Goal: Transaction & Acquisition: Book appointment/travel/reservation

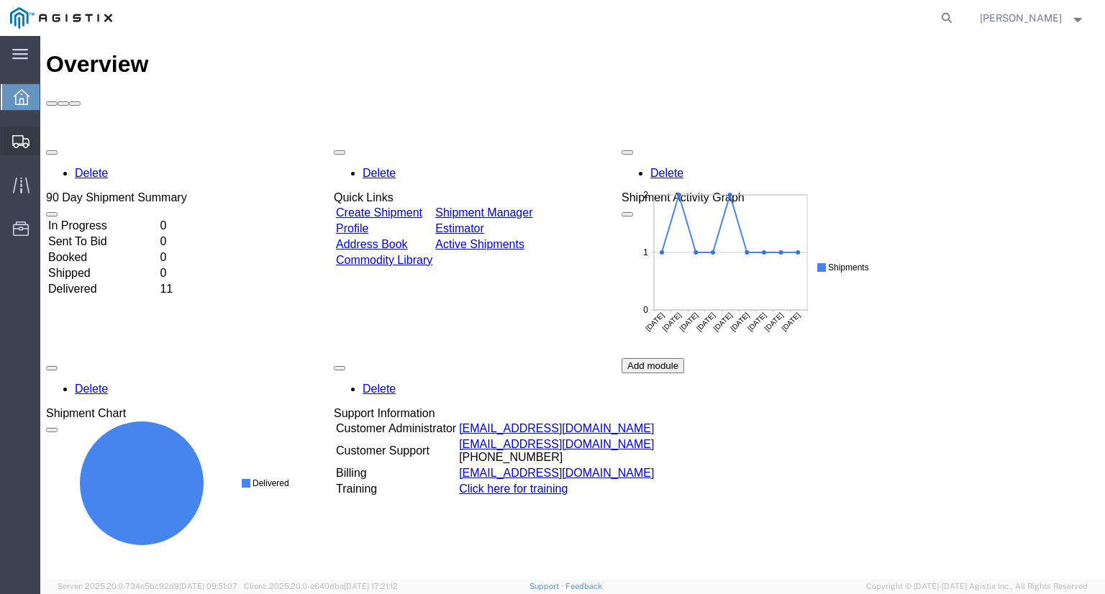
click at [50, 142] on span "Shipments" at bounding box center [45, 141] width 10 height 29
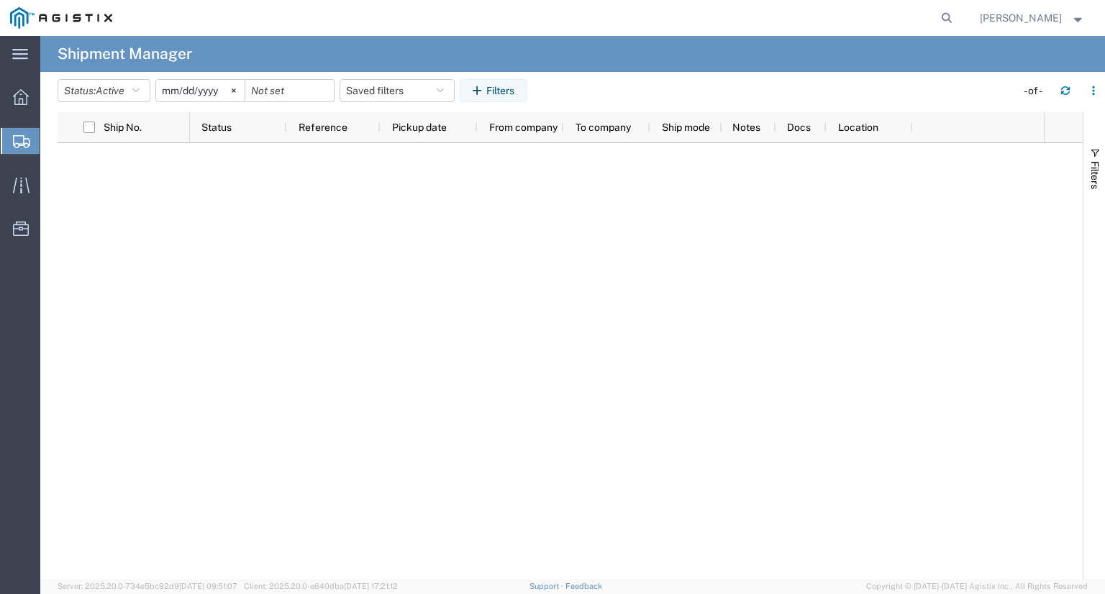
click at [0, 0] on span "Shipment Manager" at bounding box center [0, 0] width 0 height 0
click at [50, 93] on span "Overview" at bounding box center [45, 97] width 10 height 29
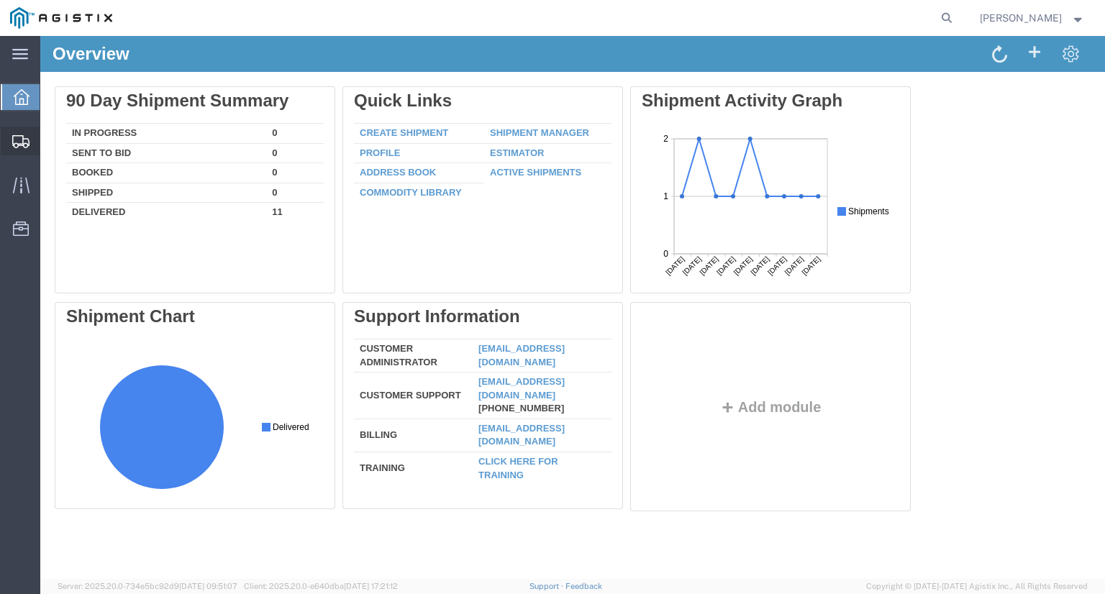
click at [0, 0] on span "Shipment Manager" at bounding box center [0, 0] width 0 height 0
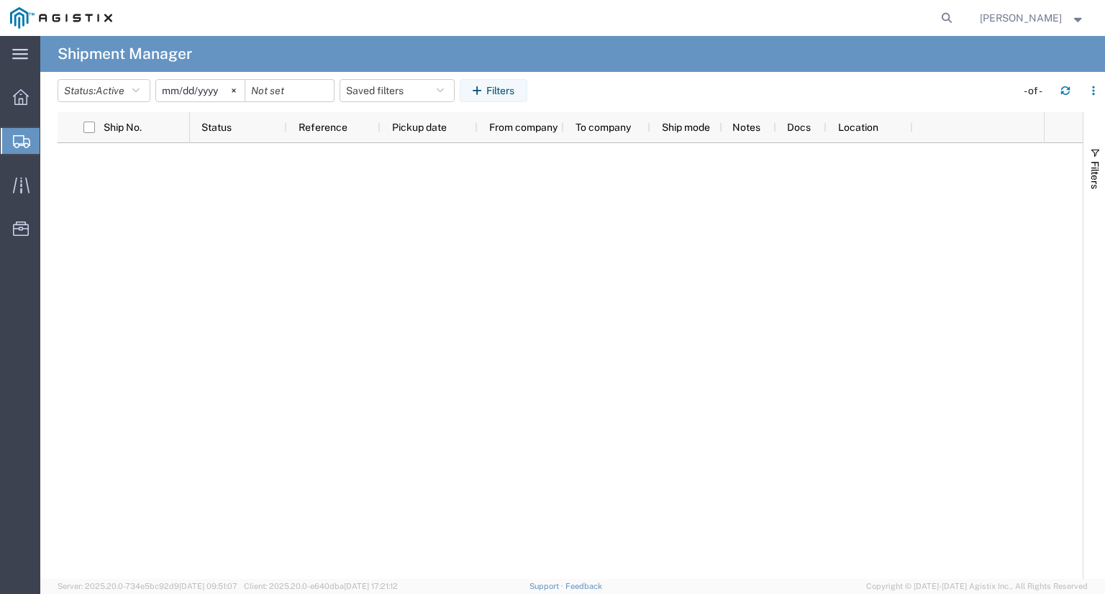
click at [191, 91] on input "[DATE]" at bounding box center [200, 91] width 89 height 22
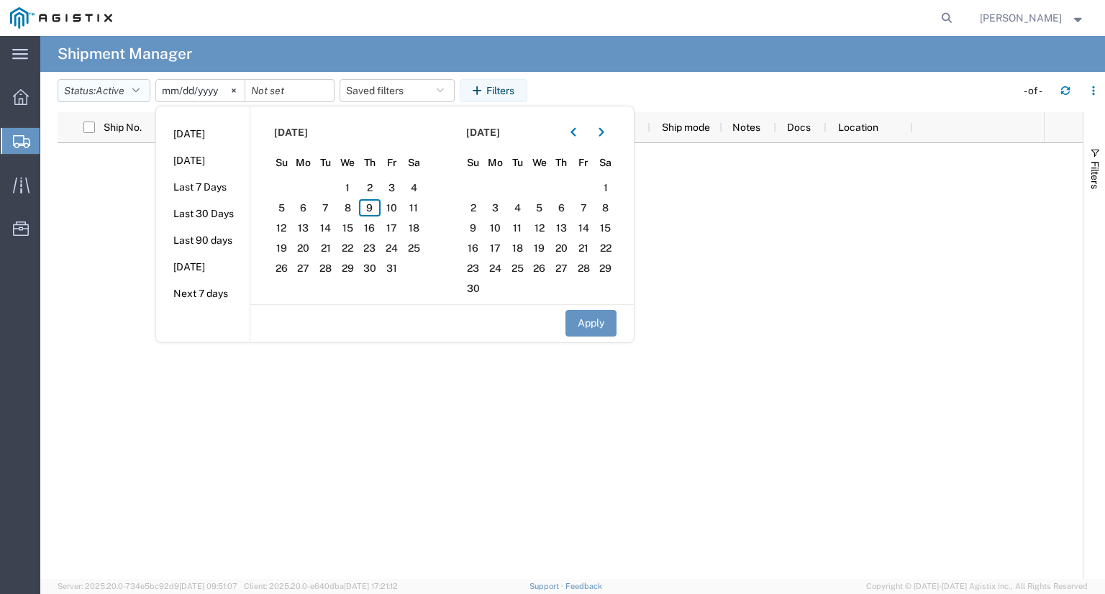
click at [135, 91] on button "Status: Active" at bounding box center [104, 90] width 93 height 23
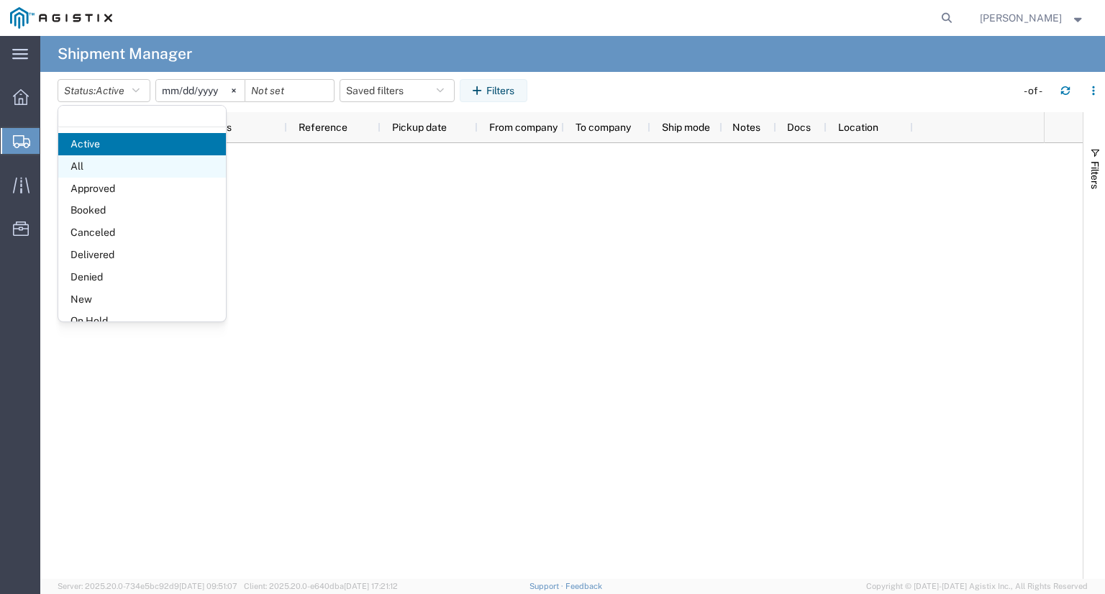
click at [110, 168] on span "All" at bounding box center [142, 166] width 168 height 22
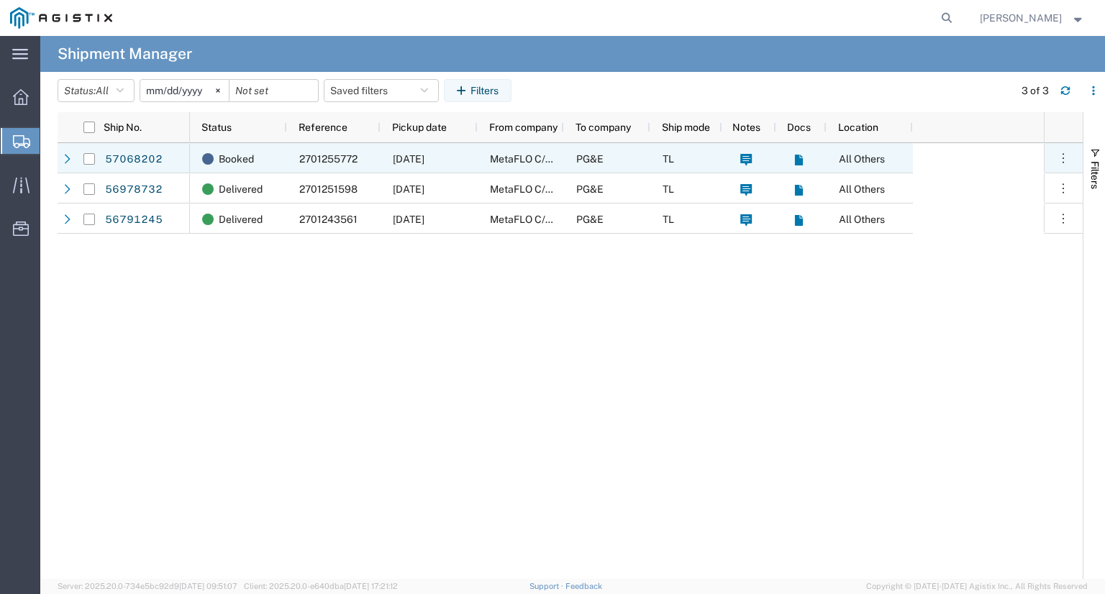
click at [425, 158] on span "[DATE]" at bounding box center [409, 159] width 32 height 12
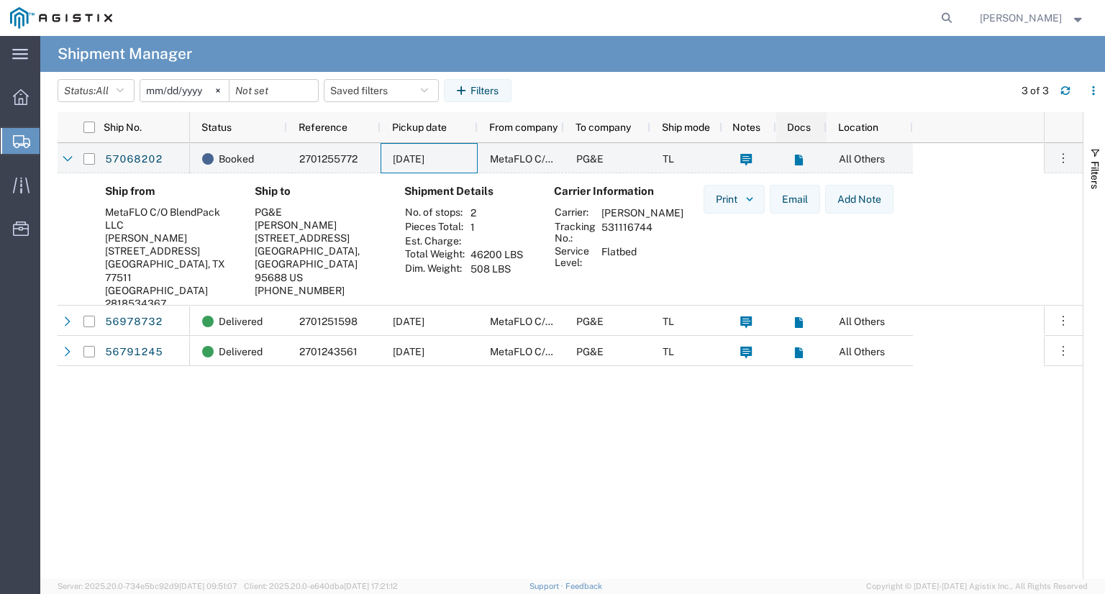
click at [806, 120] on div "Docs" at bounding box center [799, 127] width 45 height 23
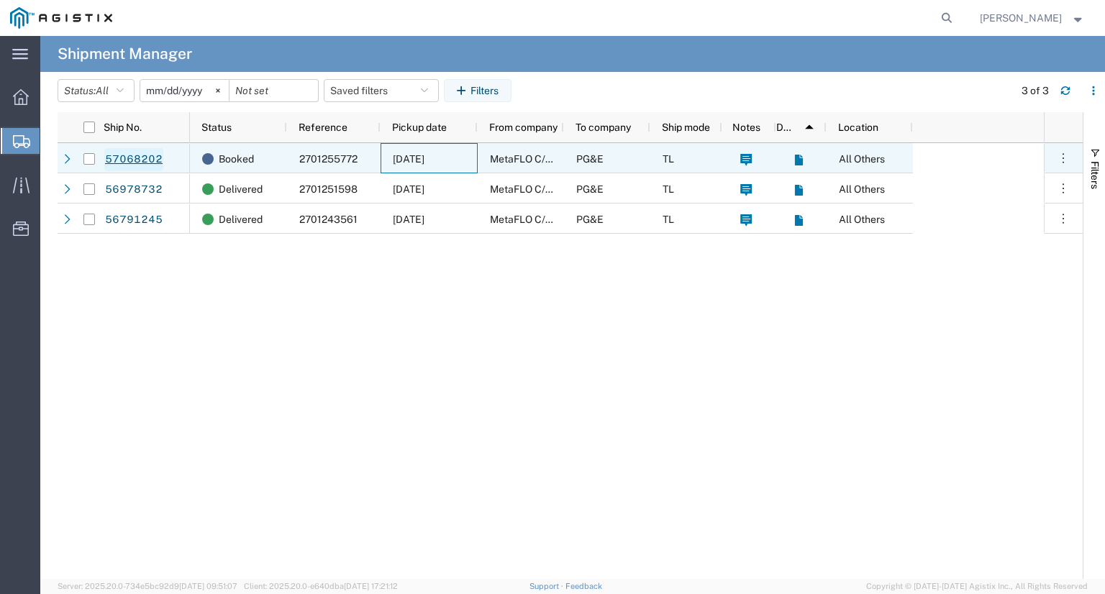
click at [112, 158] on link "57068202" at bounding box center [133, 159] width 59 height 23
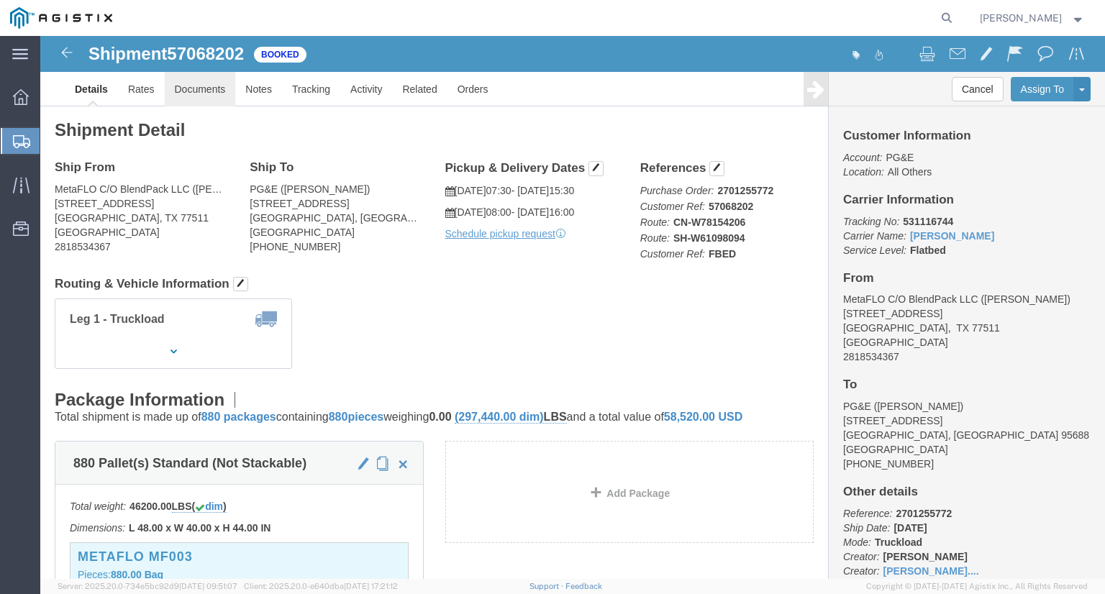
click link "Documents"
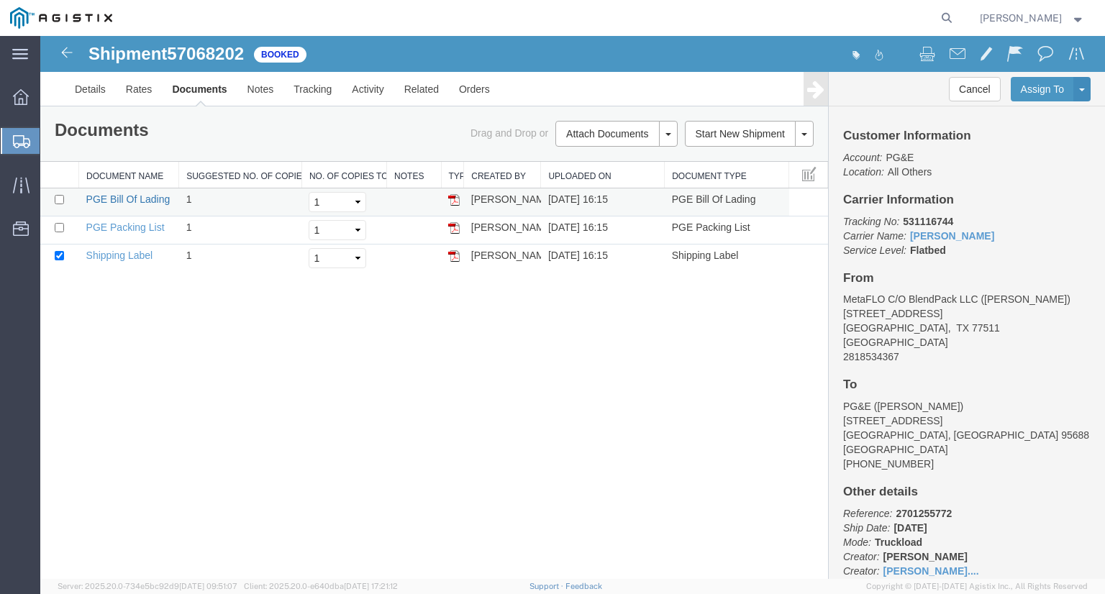
click at [129, 199] on link "PGE Bill Of Lading" at bounding box center [128, 200] width 84 height 12
drag, startPoint x: 119, startPoint y: 231, endPoint x: 248, endPoint y: 297, distance: 144.5
click at [119, 231] on link "PGE Packing List" at bounding box center [125, 228] width 78 height 12
drag, startPoint x: 120, startPoint y: 254, endPoint x: 458, endPoint y: 255, distance: 338.3
click at [120, 254] on link "Shipping Label" at bounding box center [119, 256] width 67 height 12
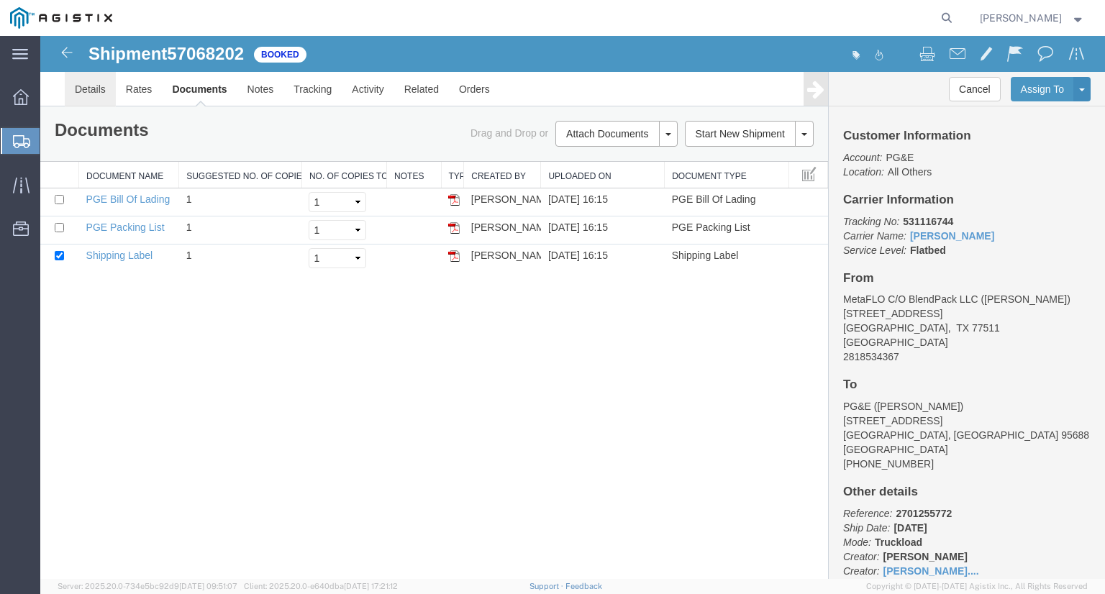
click at [96, 90] on link "Details" at bounding box center [90, 89] width 51 height 35
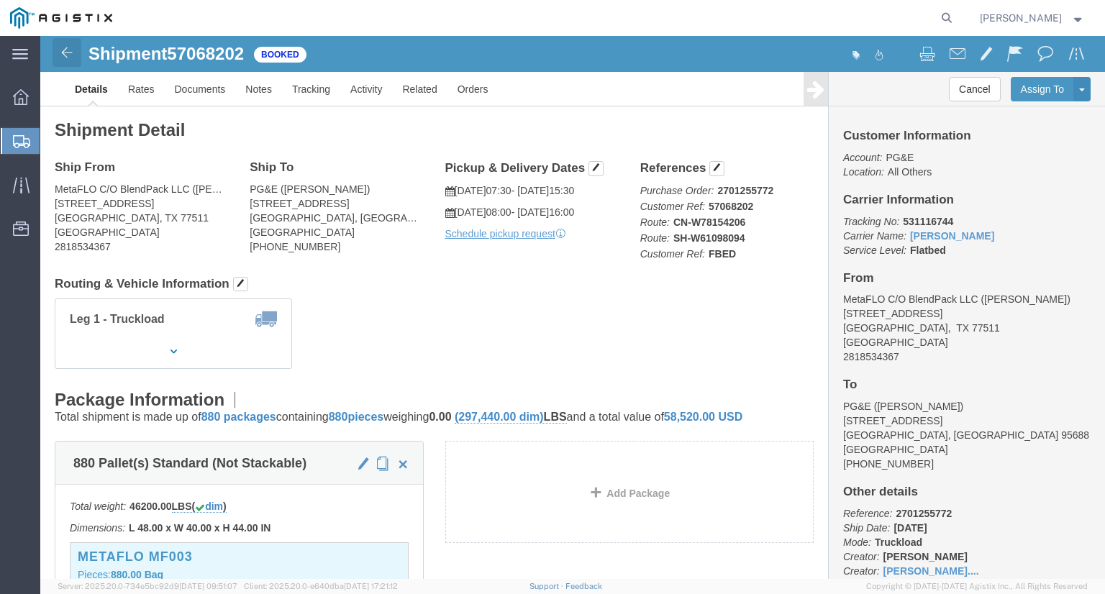
click img
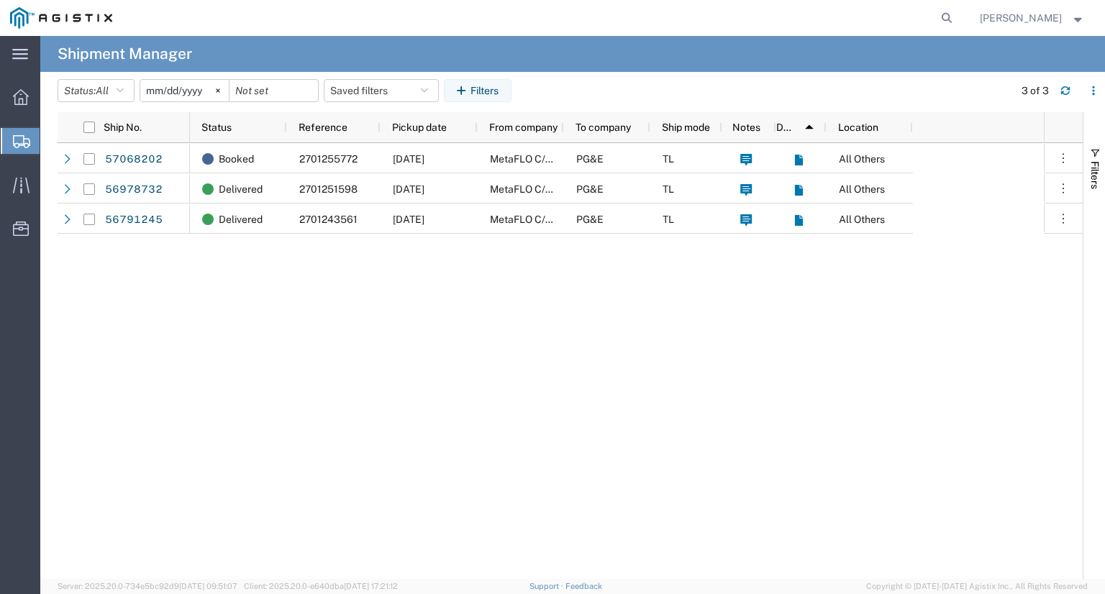
click at [51, 145] on span "Shipments" at bounding box center [46, 141] width 12 height 29
click at [0, 0] on span "Create Shipment" at bounding box center [0, 0] width 0 height 0
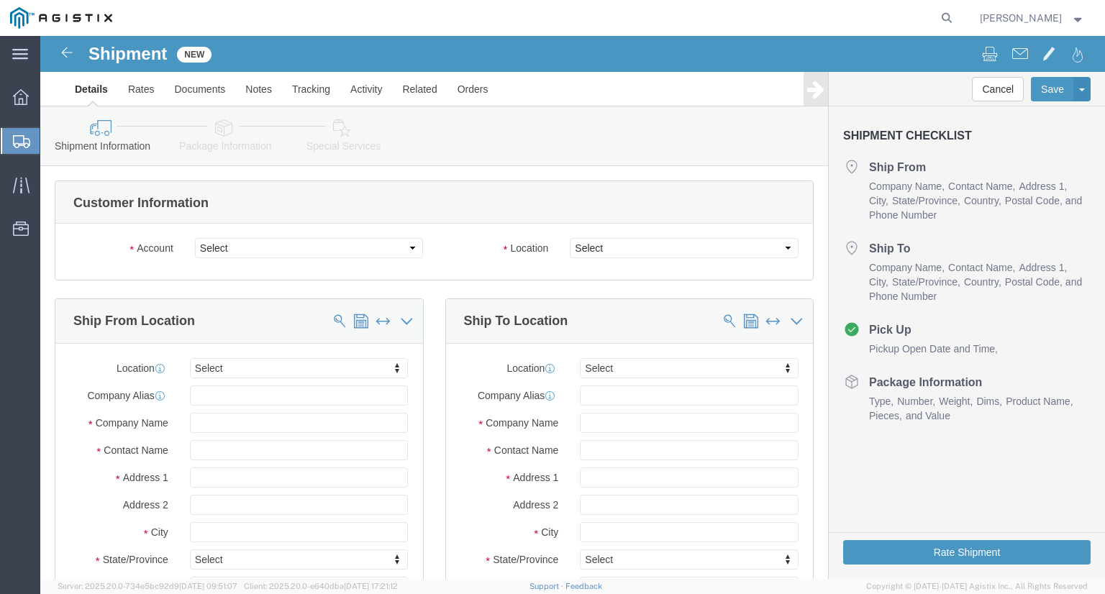
select select
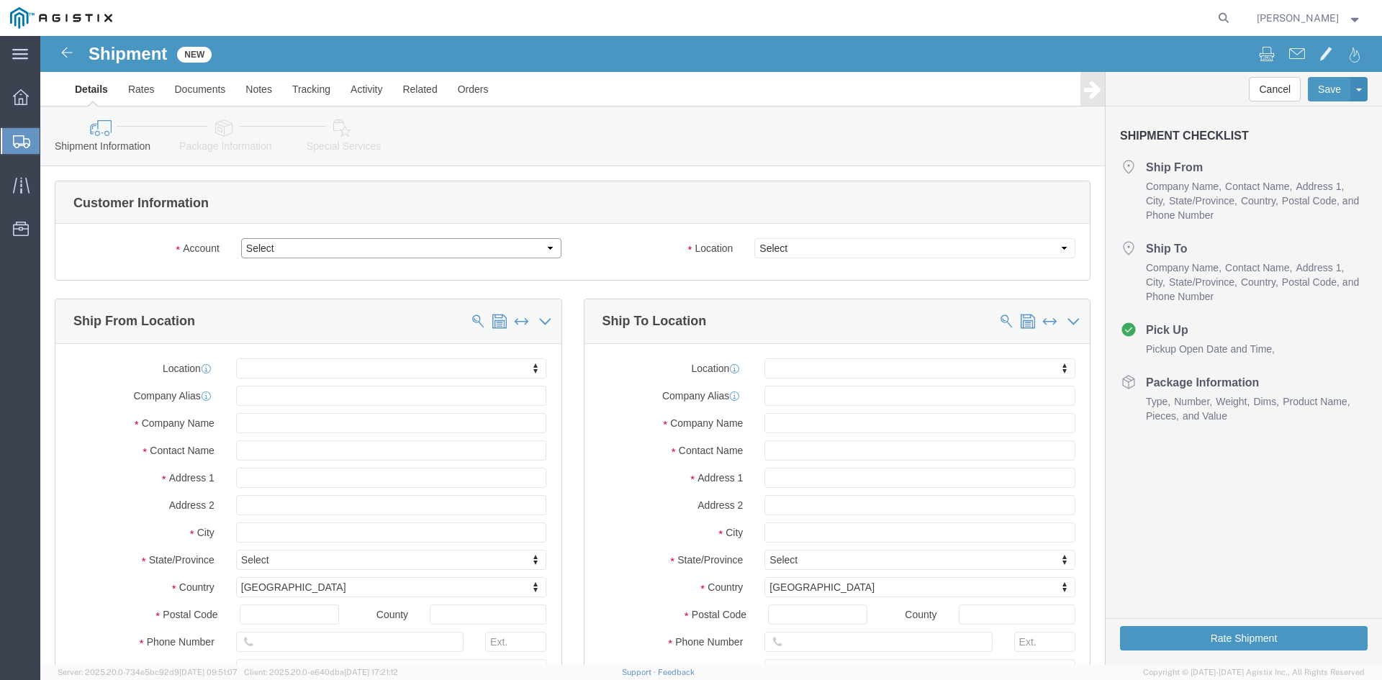
click select "Select MetaFLO Technologies PG&E"
select select "9596"
click select "Select MetaFLO Technologies PG&E"
select select
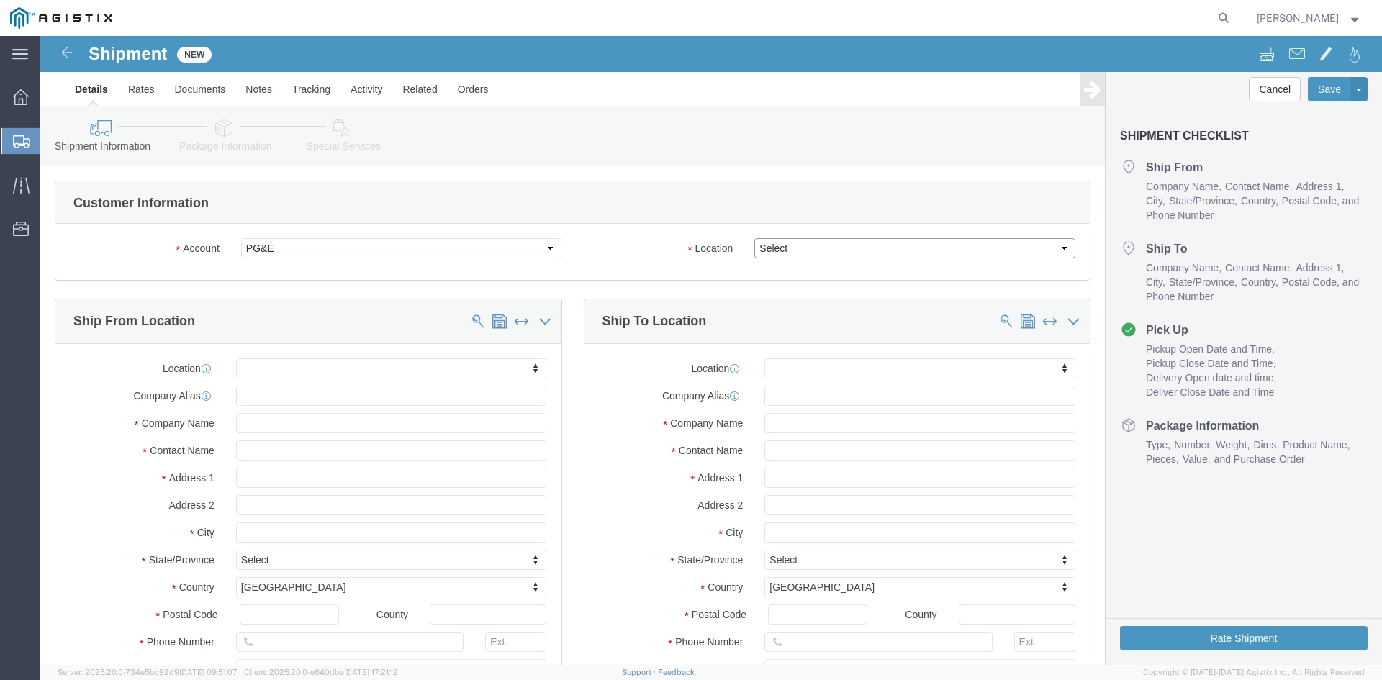
click select "Select All Others [GEOGRAPHIC_DATA] [GEOGRAPHIC_DATA] [GEOGRAPHIC_DATA] [GEOGRA…"
select select "23082"
click select "Select All Others [GEOGRAPHIC_DATA] [GEOGRAPHIC_DATA] [GEOGRAPHIC_DATA] [GEOGRA…"
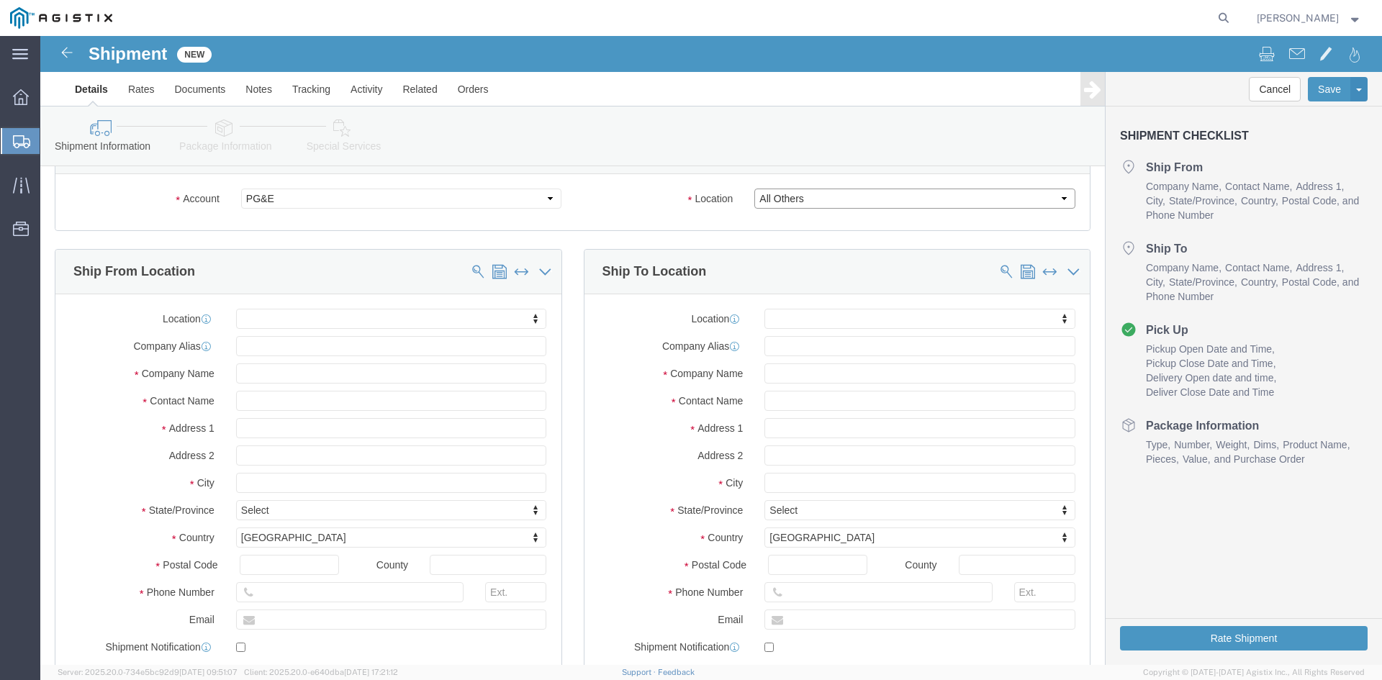
scroll to position [72, 0]
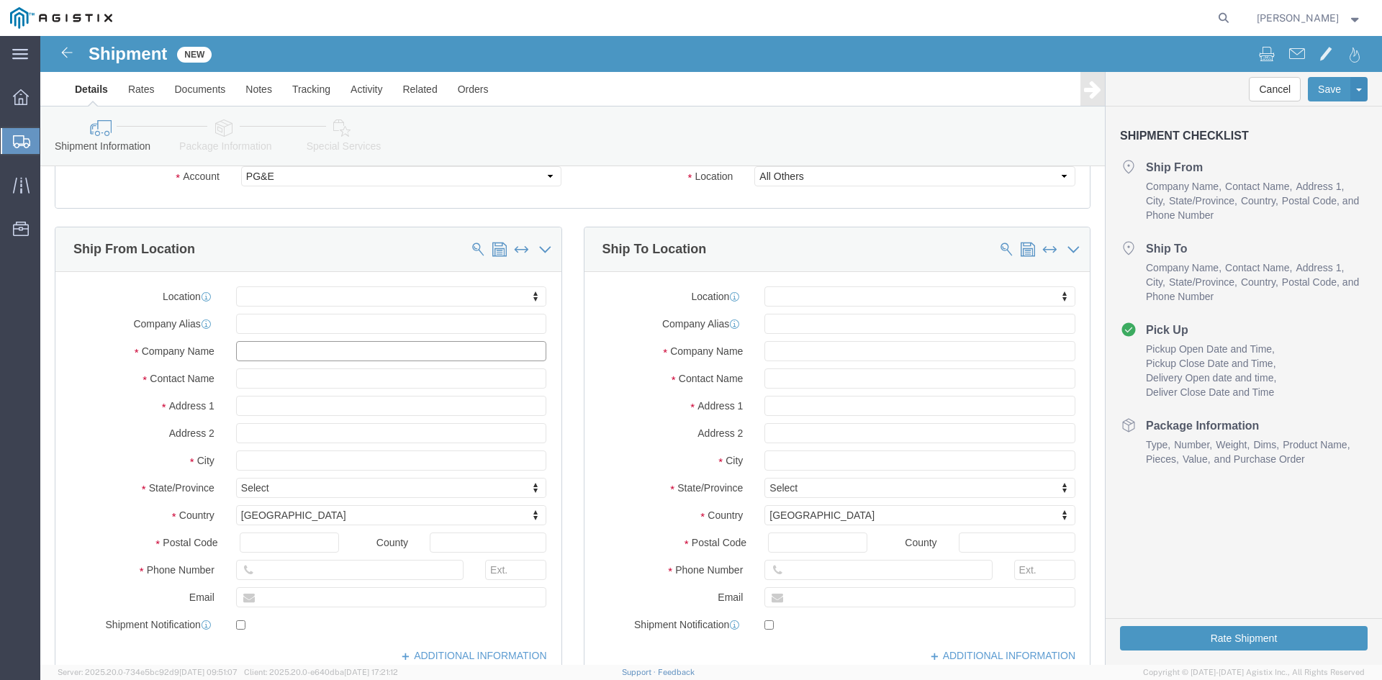
click input "text"
type input "METAFLO"
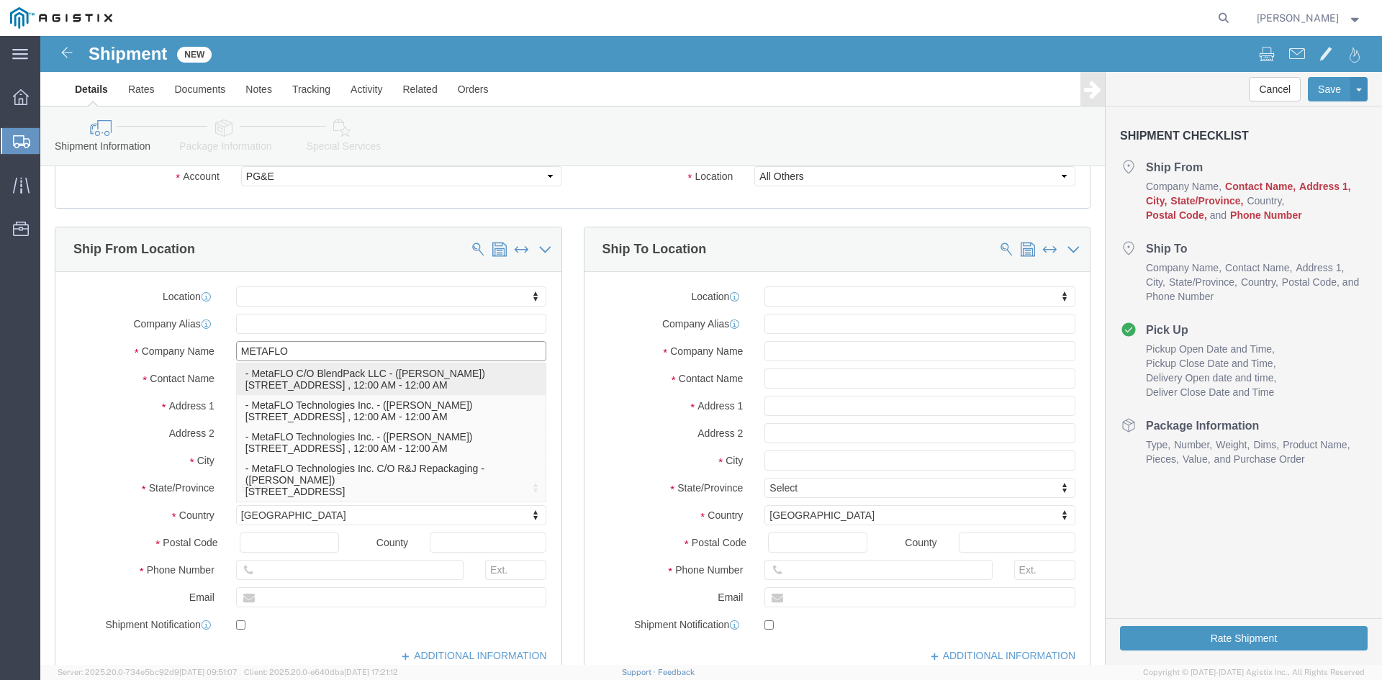
drag, startPoint x: 328, startPoint y: 341, endPoint x: 561, endPoint y: 338, distance: 233.2
click p "- MetaFLO C/O BlendPack LLC - ([PERSON_NAME]) [STREET_ADDRESS] , 12:00 AM - 12:…"
select select "[GEOGRAPHIC_DATA]"
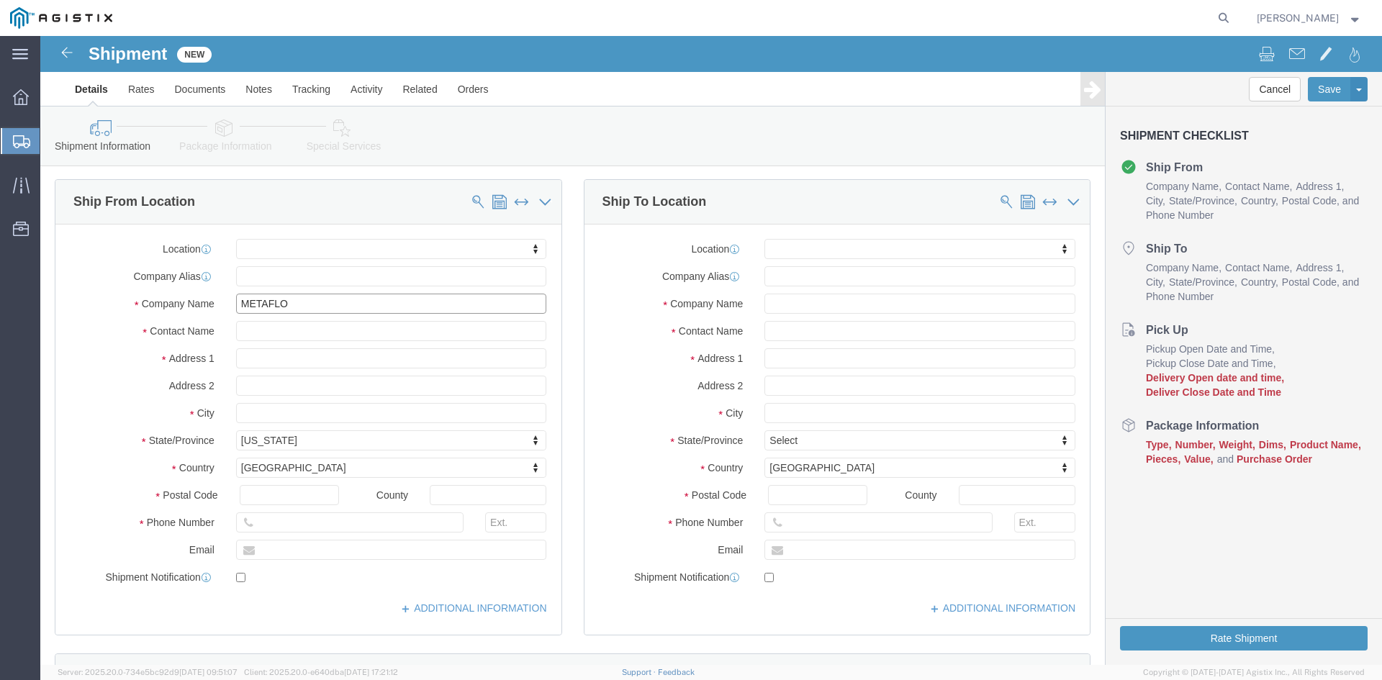
scroll to position [144, 0]
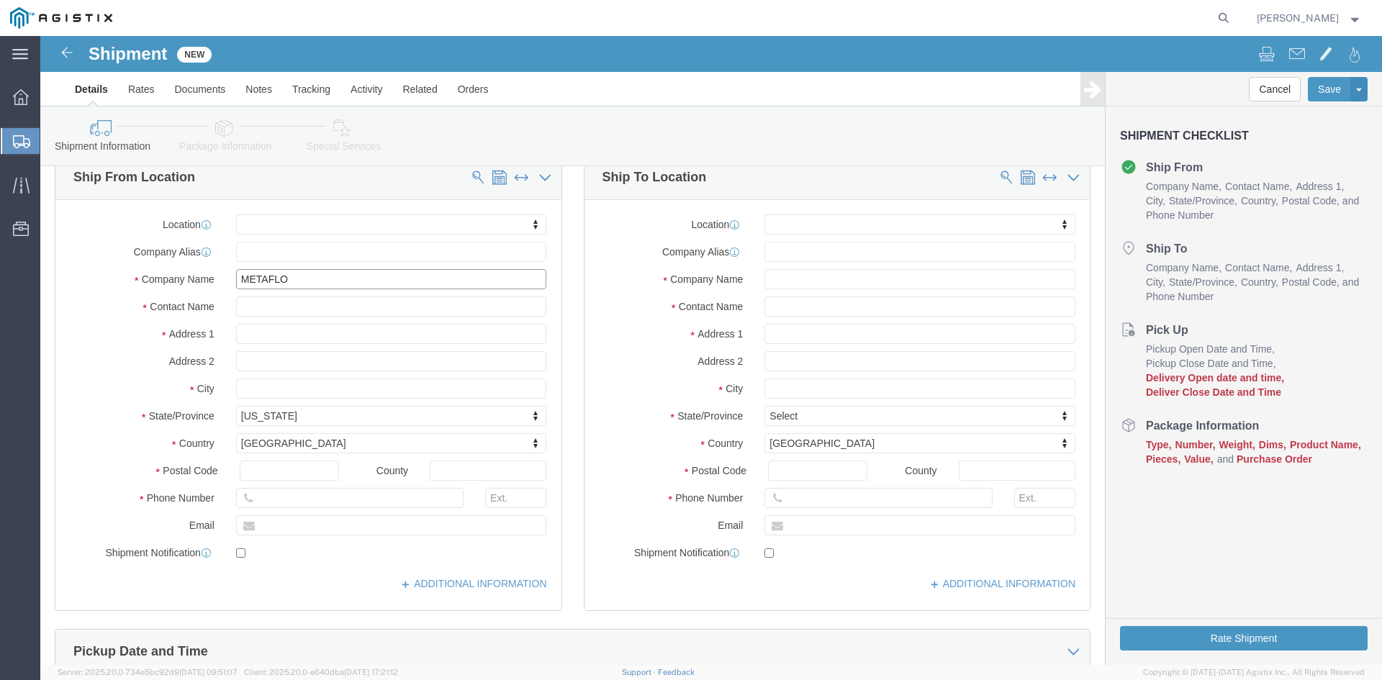
type input "MetaFLO C/O BlendPack LLC"
click input "text"
paste input "PG&E"
type input "PG&E"
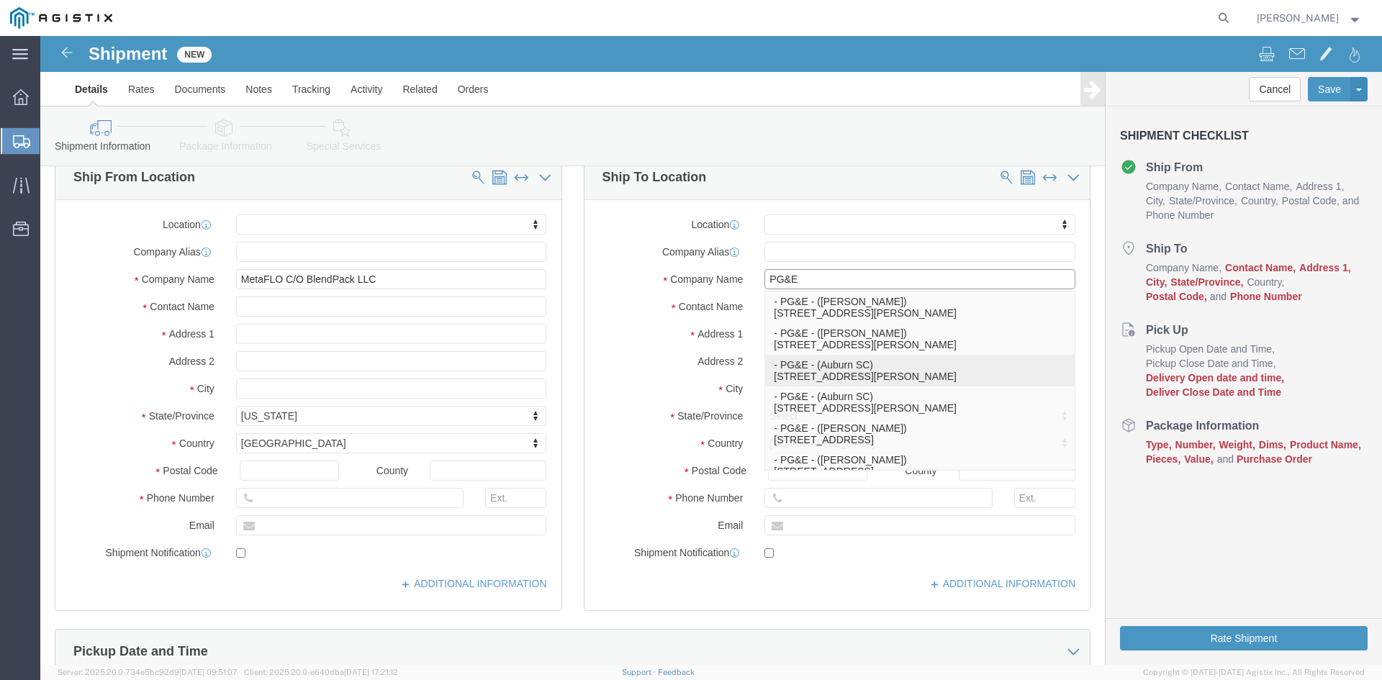
click p "- PG&E - (Auburn SC) [STREET_ADDRESS][PERSON_NAME]"
select select "CA"
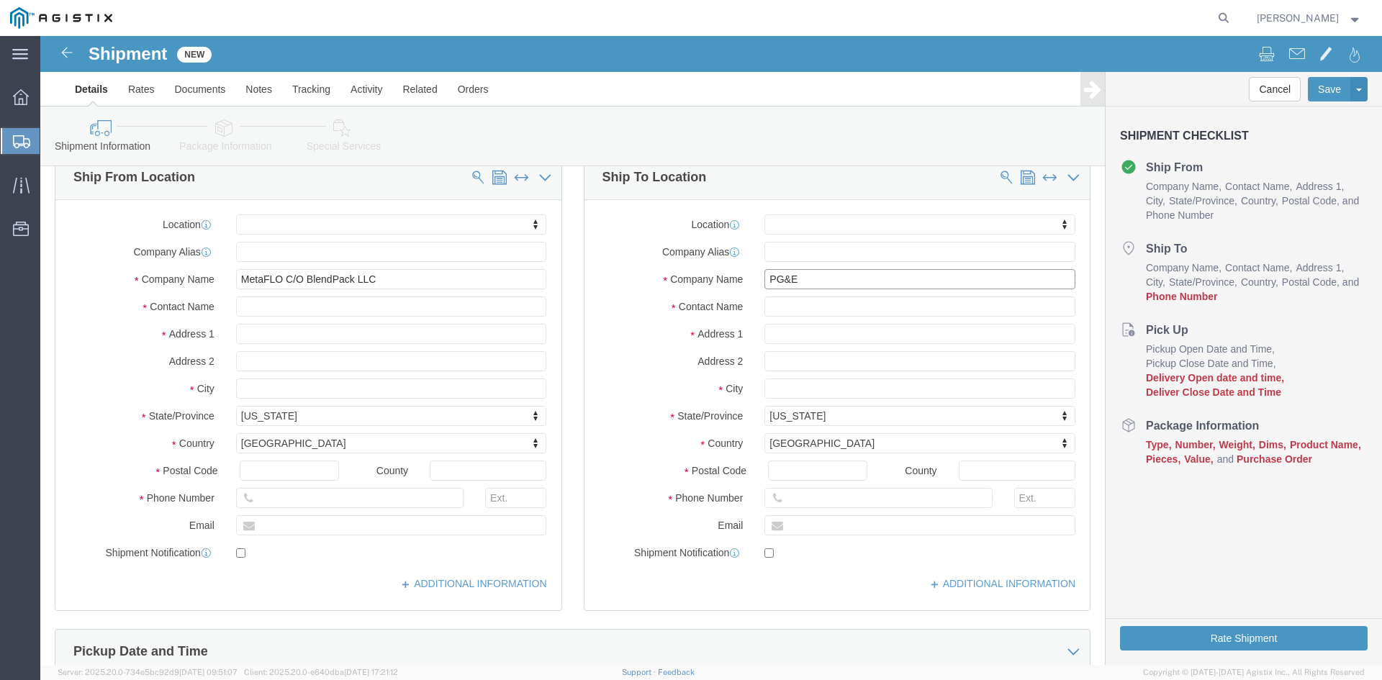
type input "PG&E"
drag, startPoint x: 792, startPoint y: 274, endPoint x: 761, endPoint y: 345, distance: 77.7
click div "Contact Name"
paste input "[PERSON_NAME]"
type input "[PERSON_NAME]"
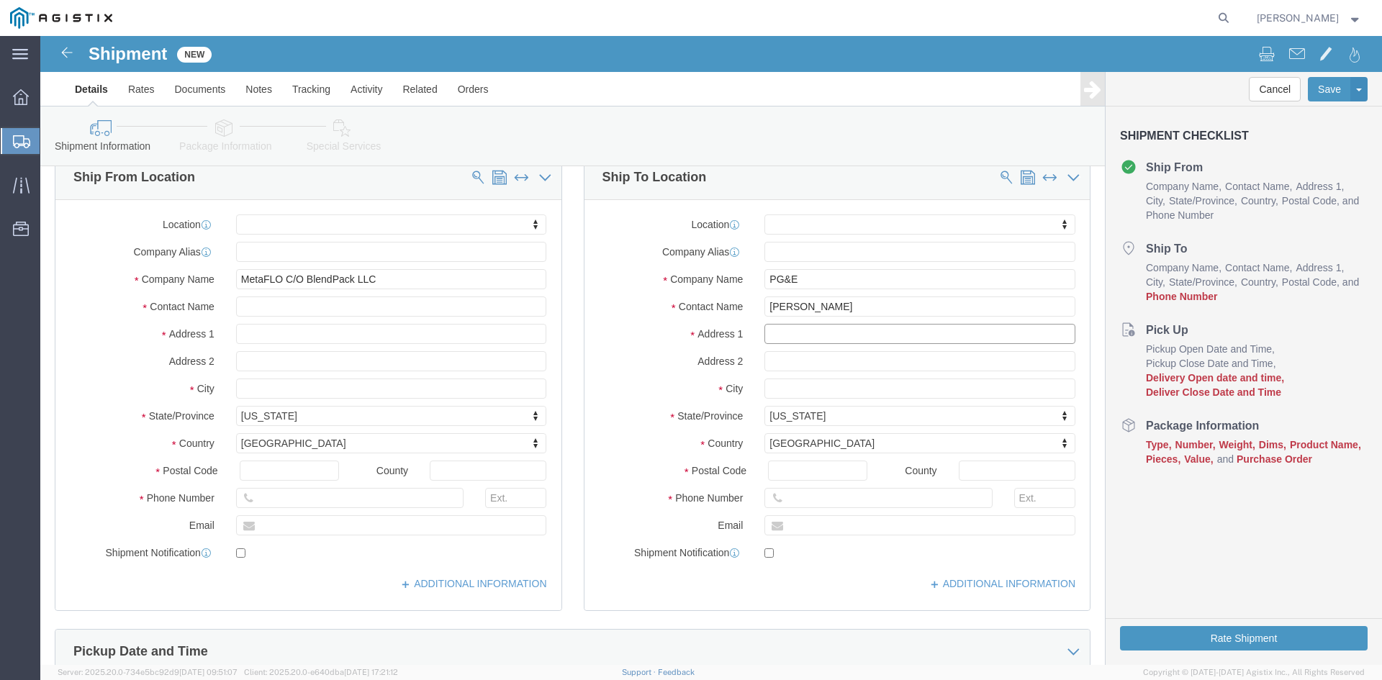
drag, startPoint x: 815, startPoint y: 302, endPoint x: 694, endPoint y: 285, distance: 122.7
click div "Location My Profile Location (OBSOLETE) [PERSON_NAME] SC - GC TRAILER (OBSOLETE…"
paste input "[STREET_ADDRESS]"
type input "[STREET_ADDRESS]"
drag, startPoint x: 772, startPoint y: 435, endPoint x: 708, endPoint y: 427, distance: 64.6
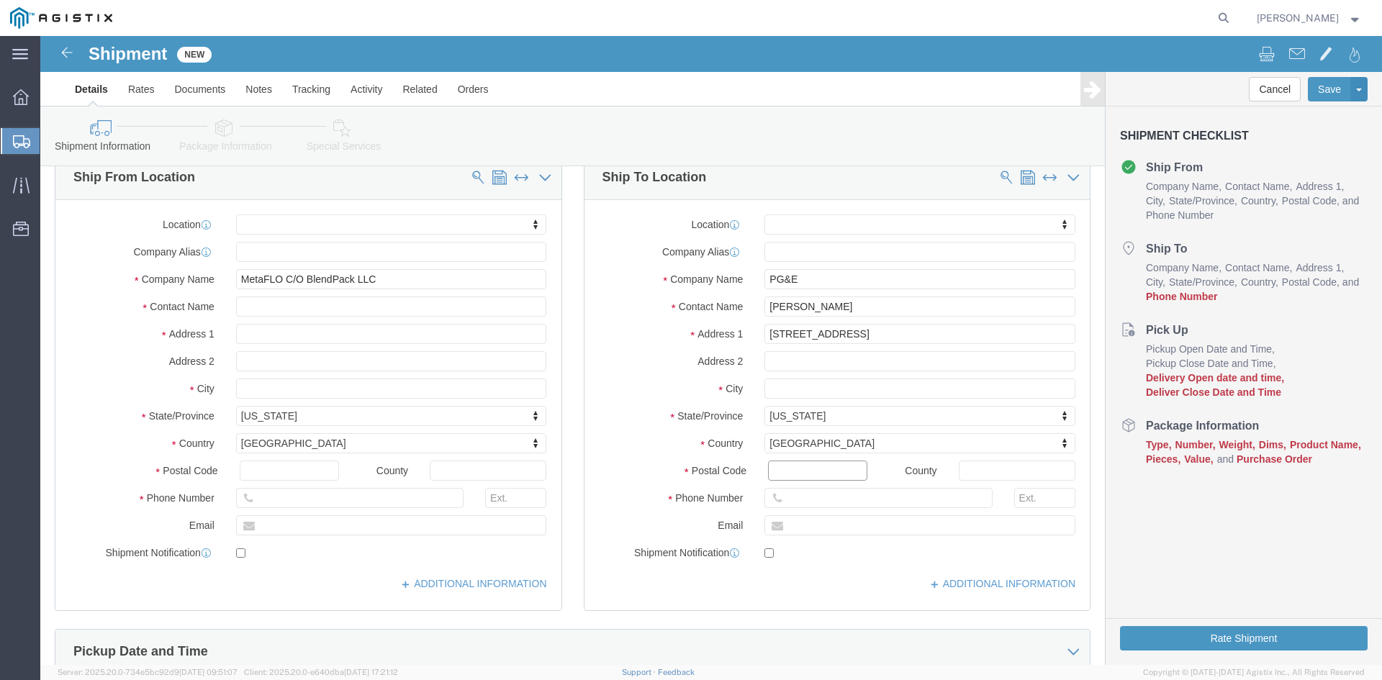
click div "Postal Code"
type input "95602"
click input "text"
paste input "[PHONE_NUMBER]"
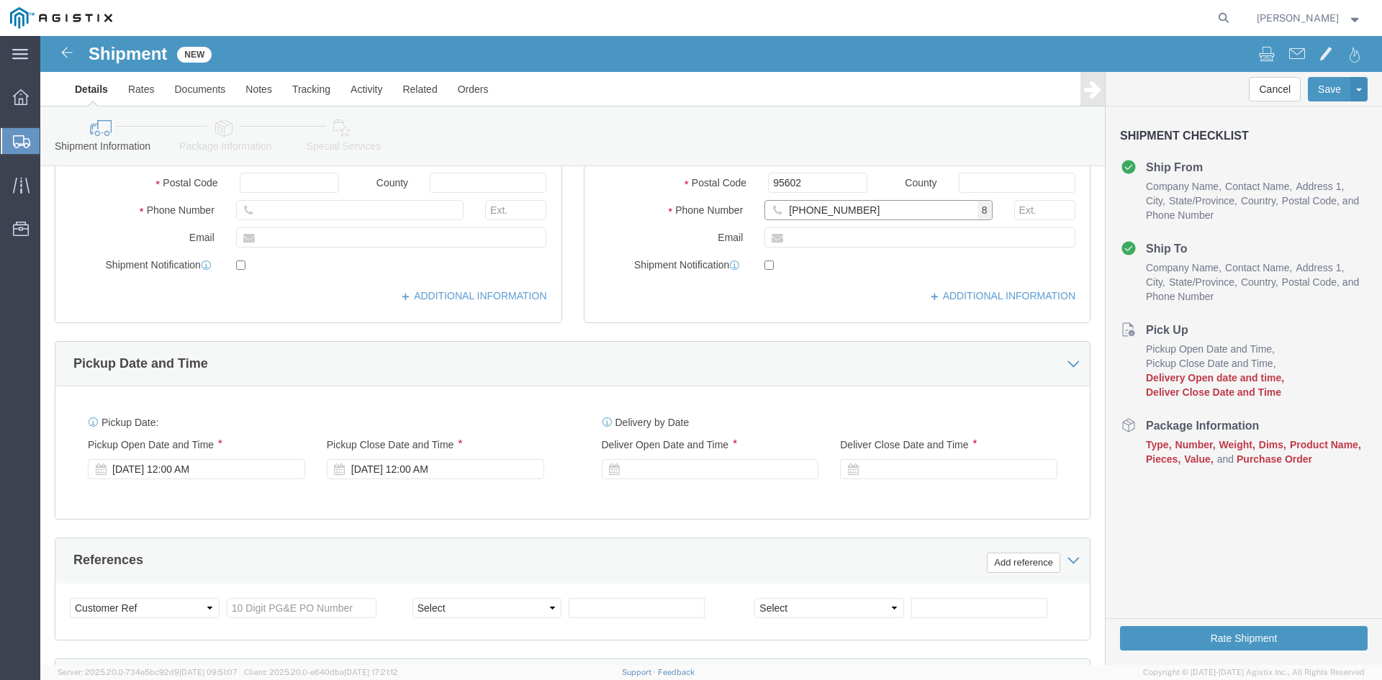
scroll to position [576, 0]
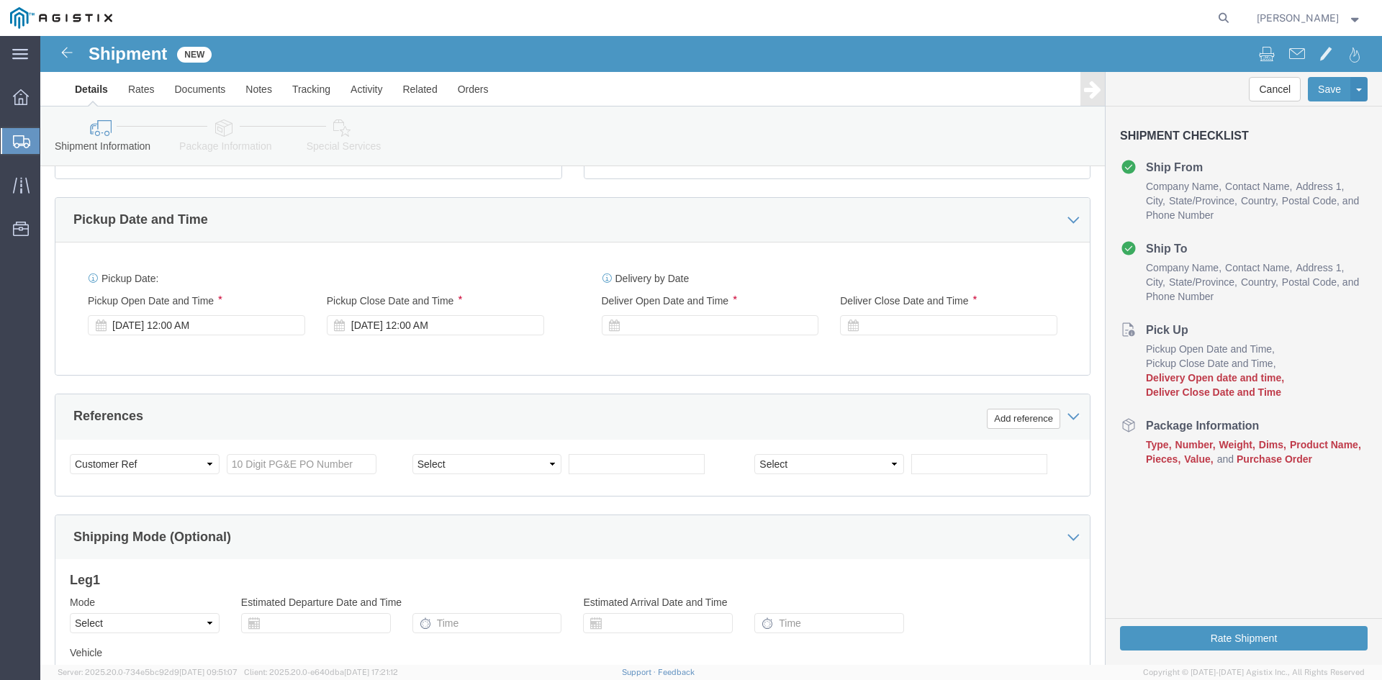
type input "[PHONE_NUMBER]"
click input "text"
paste input "2701256031"
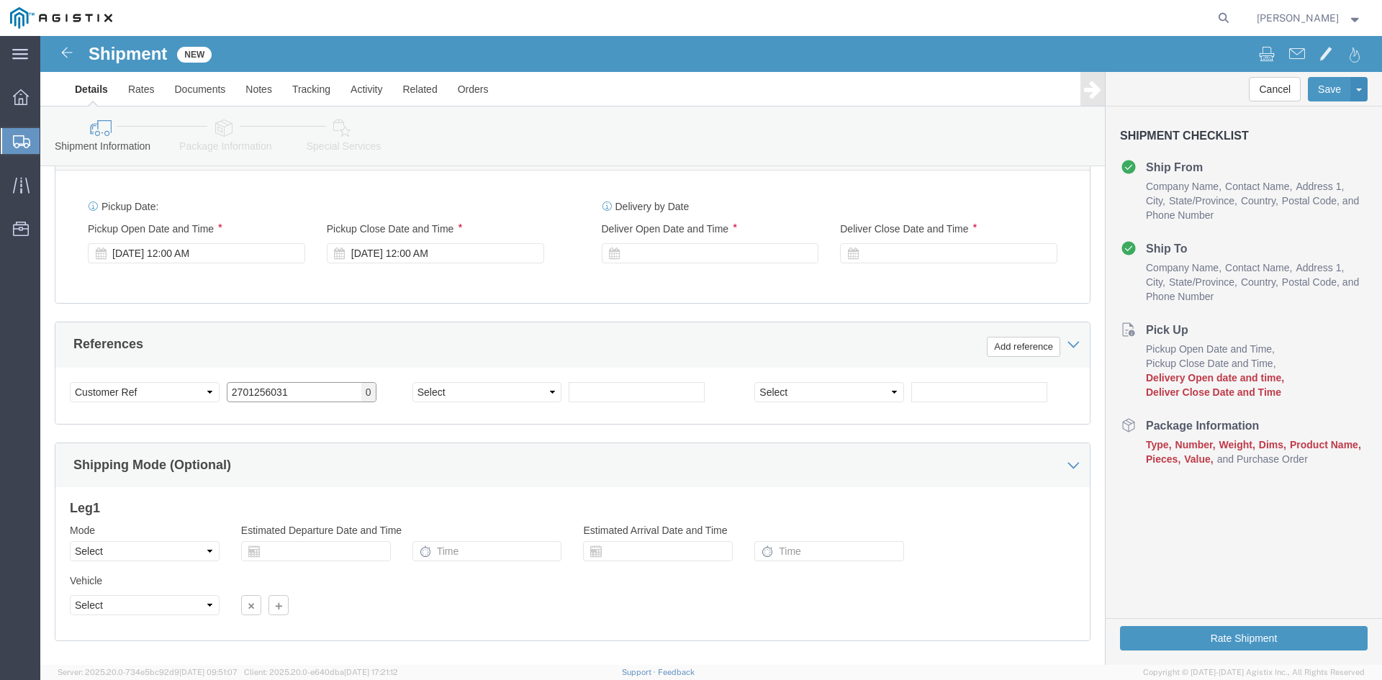
scroll to position [720, 0]
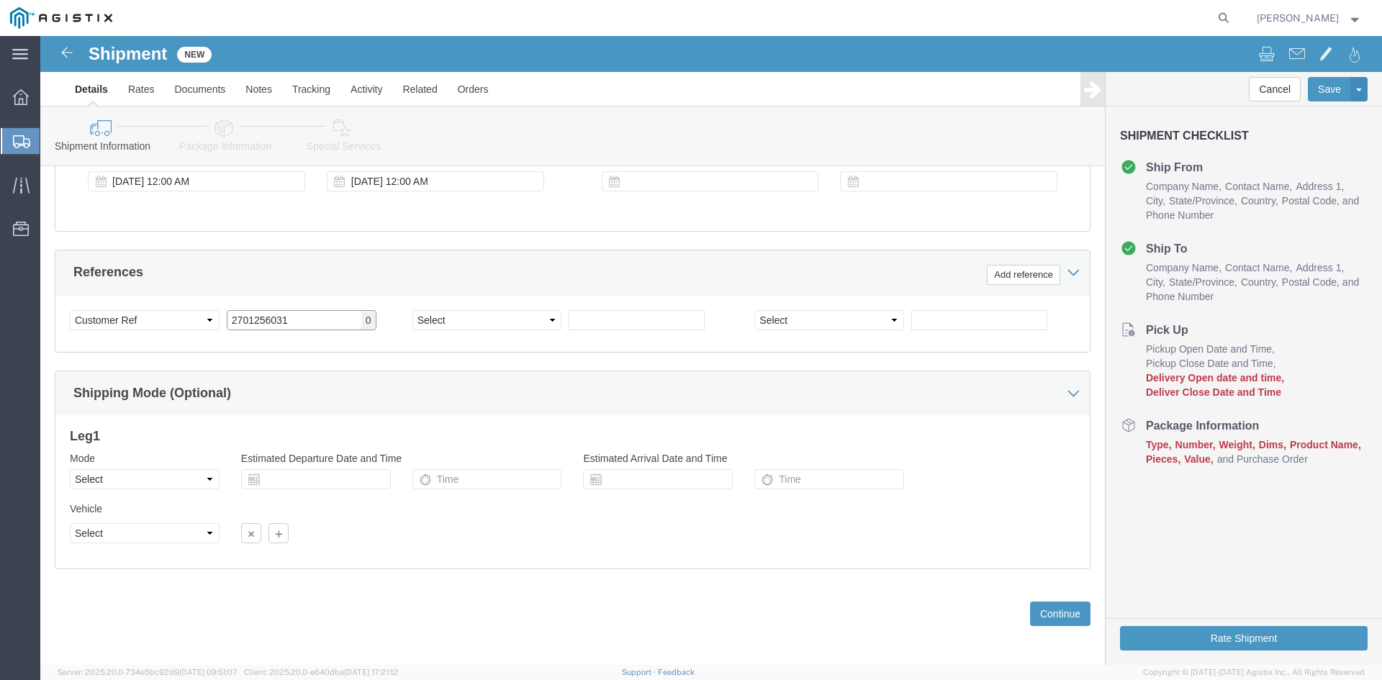
type input "2701256031"
click select "Select Air Less than Truckload Multi-Leg Ocean Freight Rail Small Parcel Truckl…"
select select "TL"
click select "Select Air Less than Truckload Multi-Leg Ocean Freight Rail Small Parcel Truckl…"
click select "Select 1-Ton (PSS) 10 Wheel 10 Yard Dump Truck 20 Yard Dump Truck Bobtail Botto…"
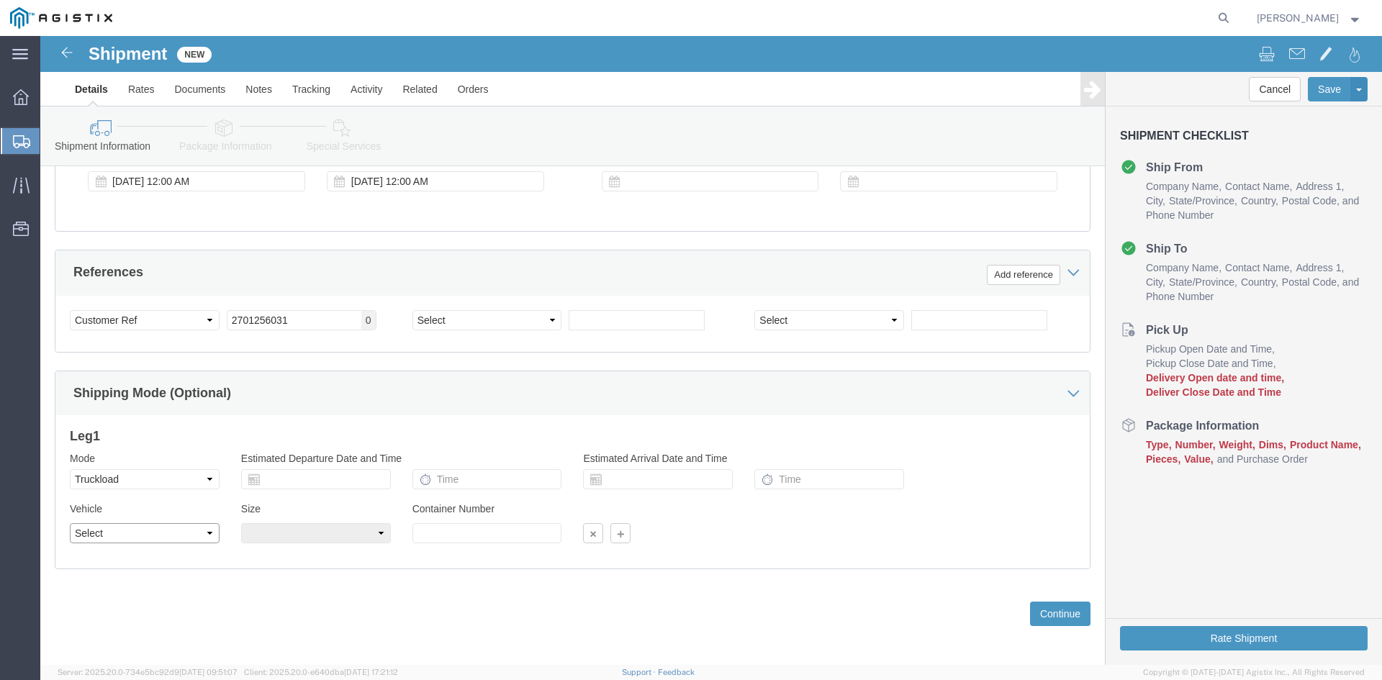
select select "FLBD"
click select "Select 1-Ton (PSS) 10 Wheel 10 Yard Dump Truck 20 Yard Dump Truck Bobtail Botto…"
click select "Select 35 Feet 20 Feet 28 Feet 53 Feet 40 Feet 48 Feet"
select select "53FT"
click select "Select 35 Feet 20 Feet 28 Feet 53 Feet 40 Feet 48 Feet"
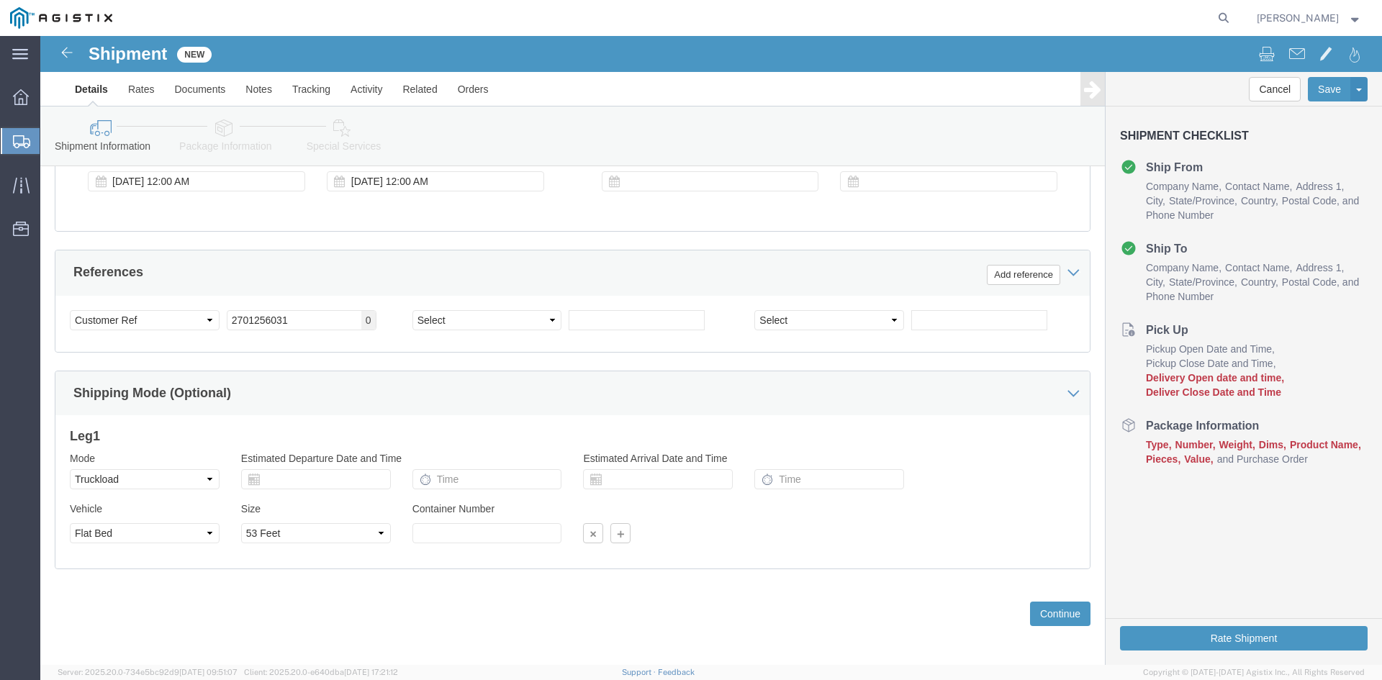
click div "Leg 1 Mode Select Air Less than Truckload Multi-Leg Ocean Freight Rail Small Pa…"
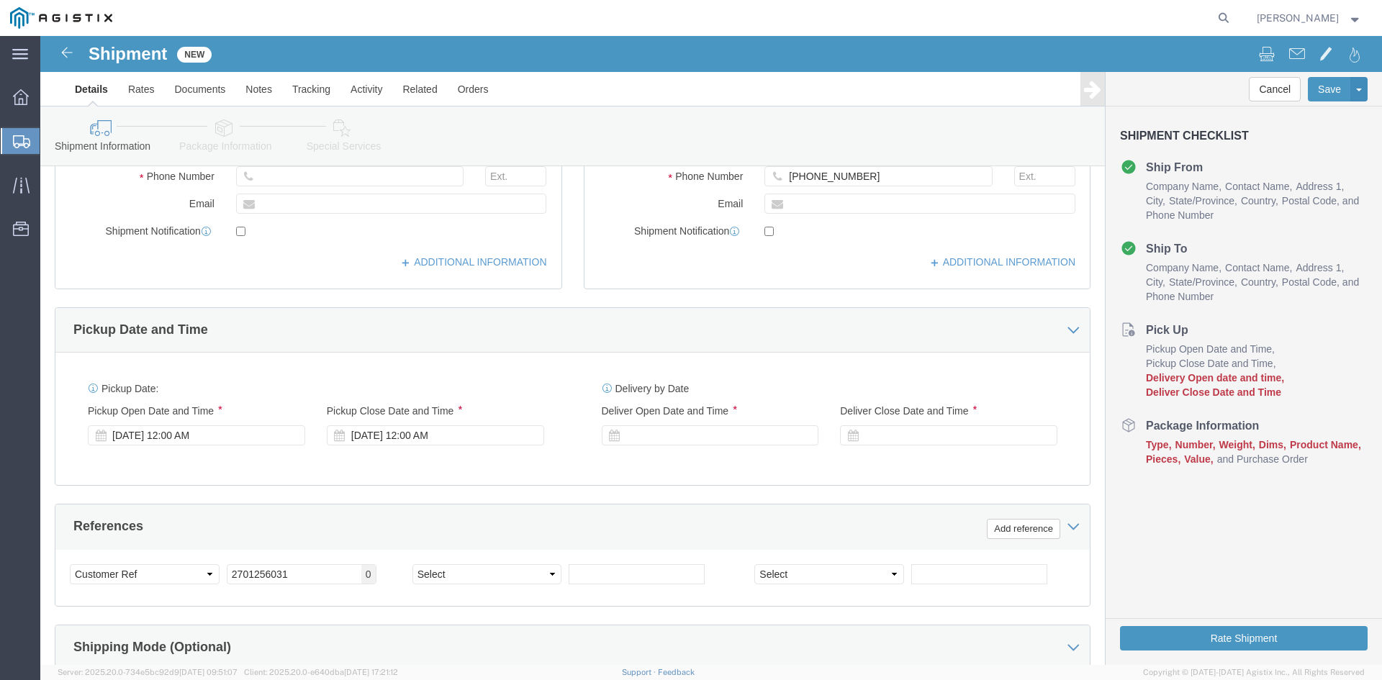
scroll to position [432, 0]
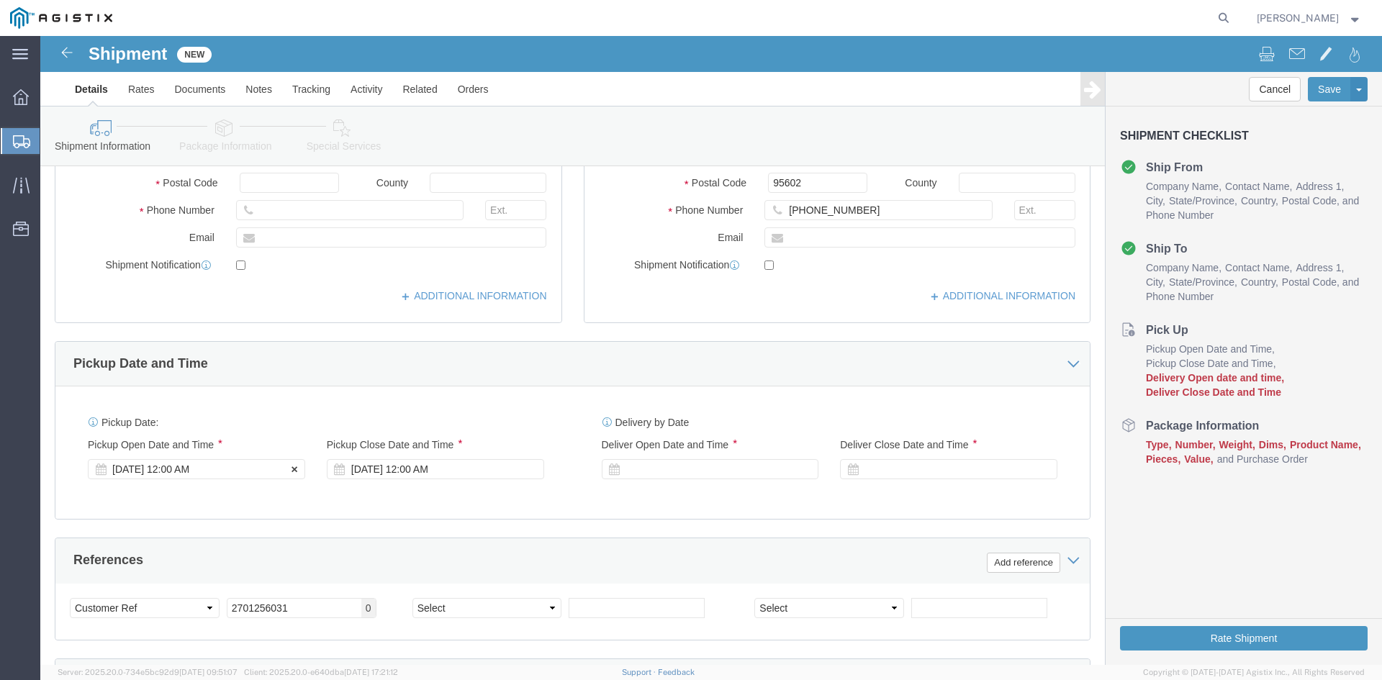
click div "[DATE] 12:00 AM"
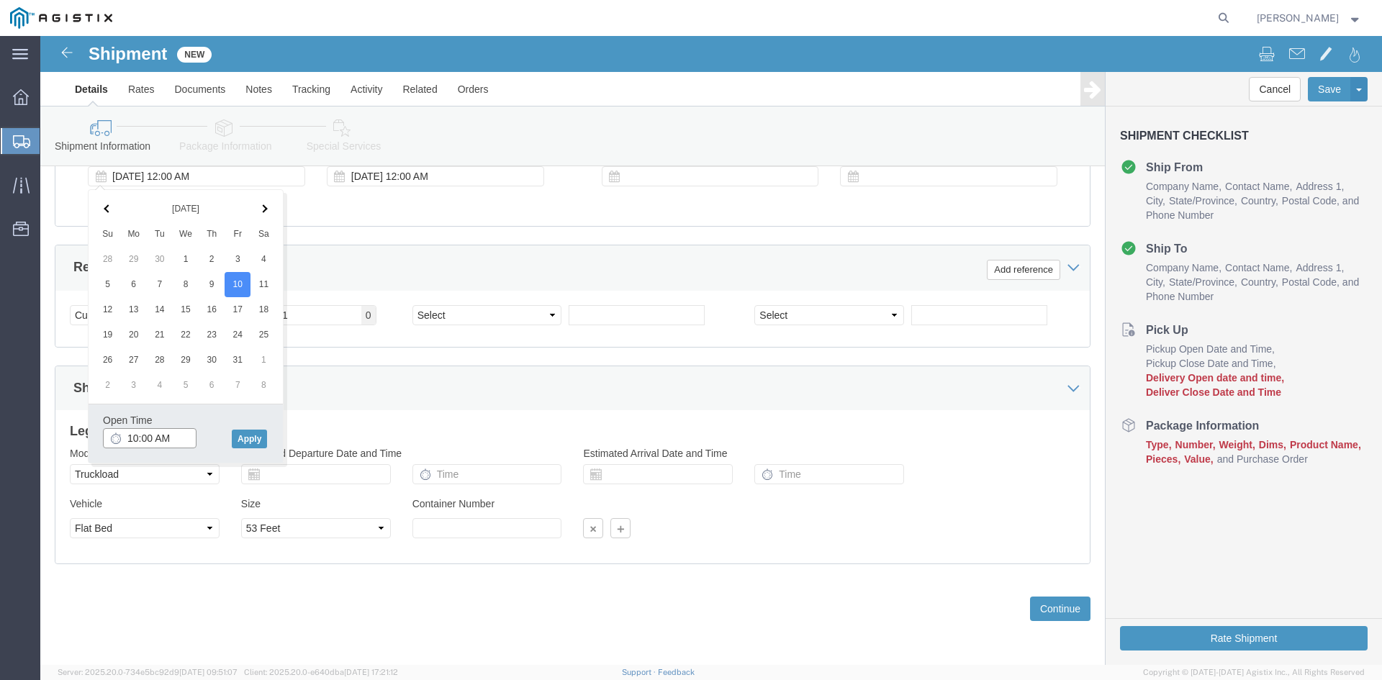
click input "10:00 AM"
type input "7:30 AM"
click button "Apply"
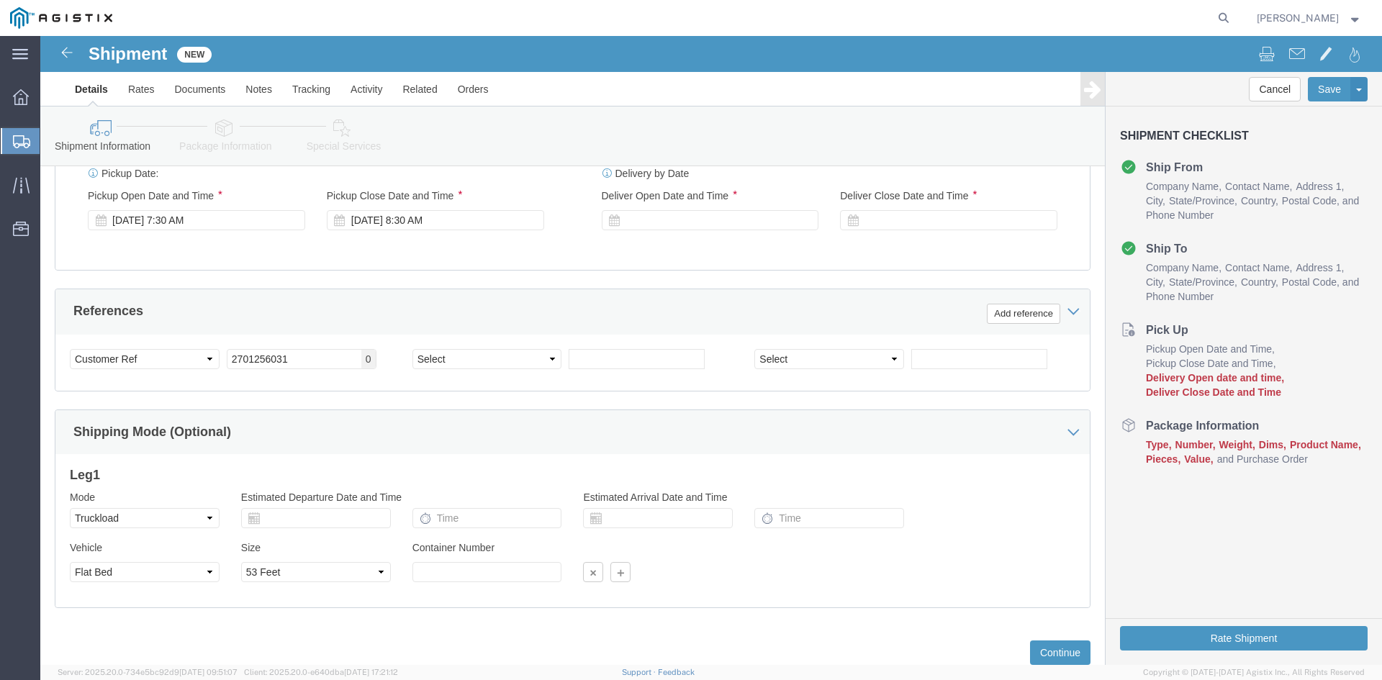
scroll to position [581, 0]
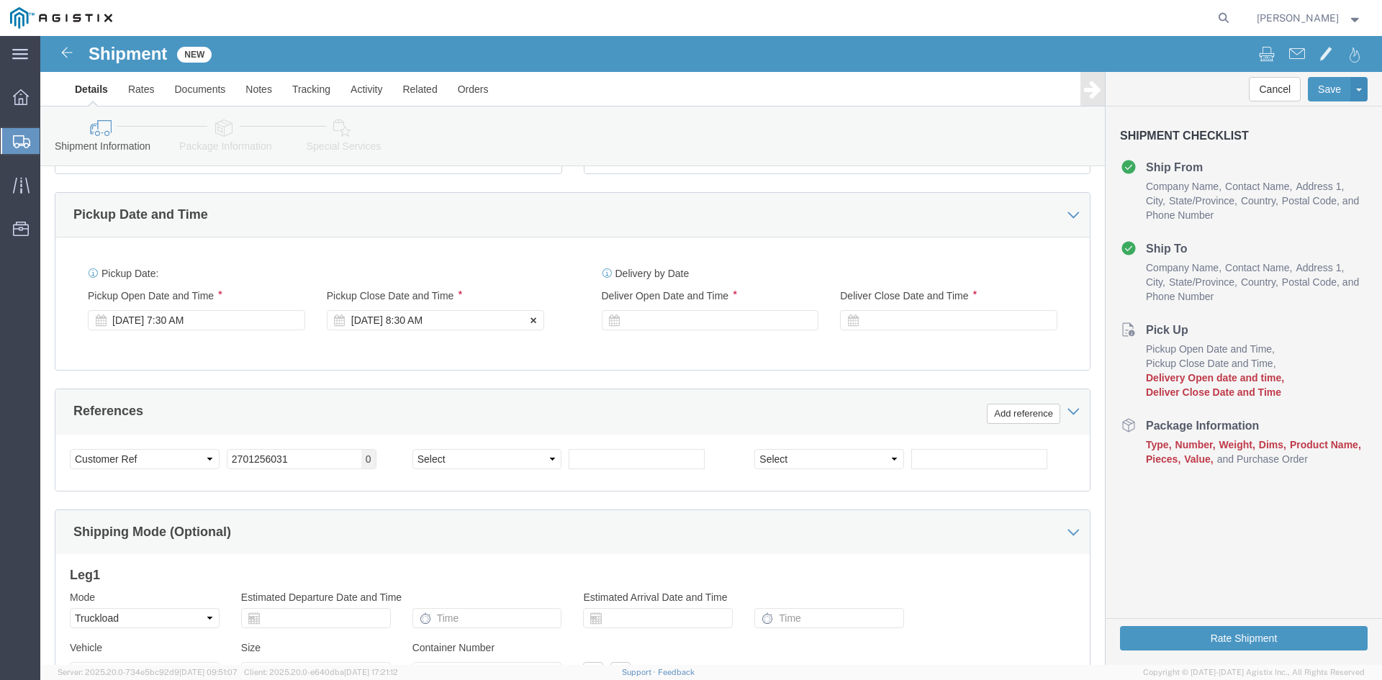
click div "[DATE] 8:30 AM"
type input "3:30 PM"
click button "Apply"
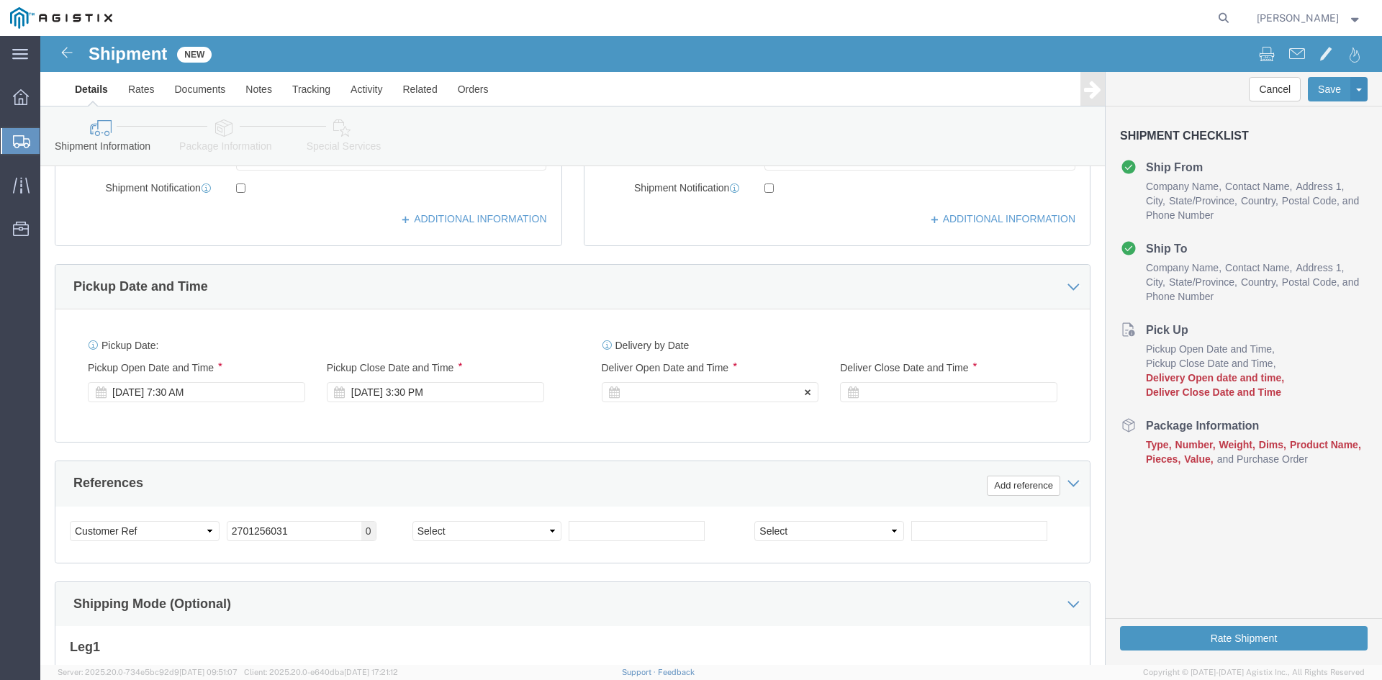
click div
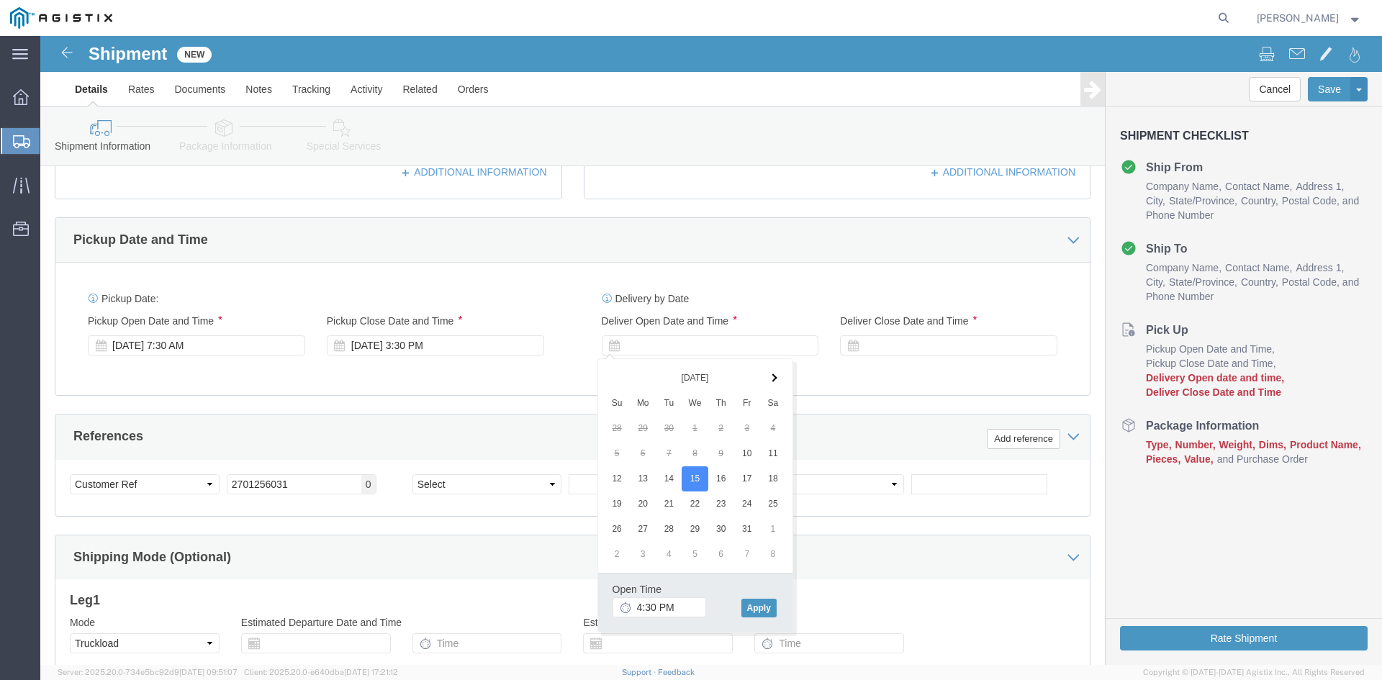
scroll to position [581, 0]
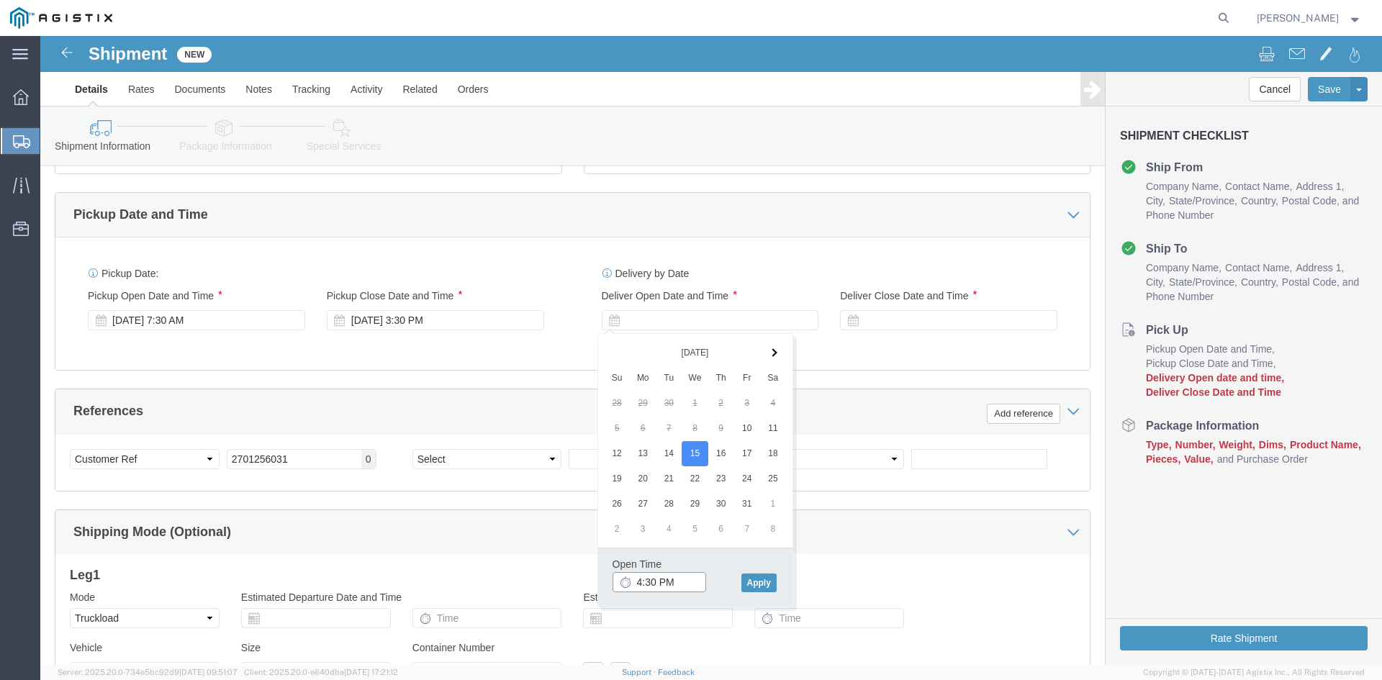
click input "4:30 PM"
type input "8:00 AM"
click button "Apply"
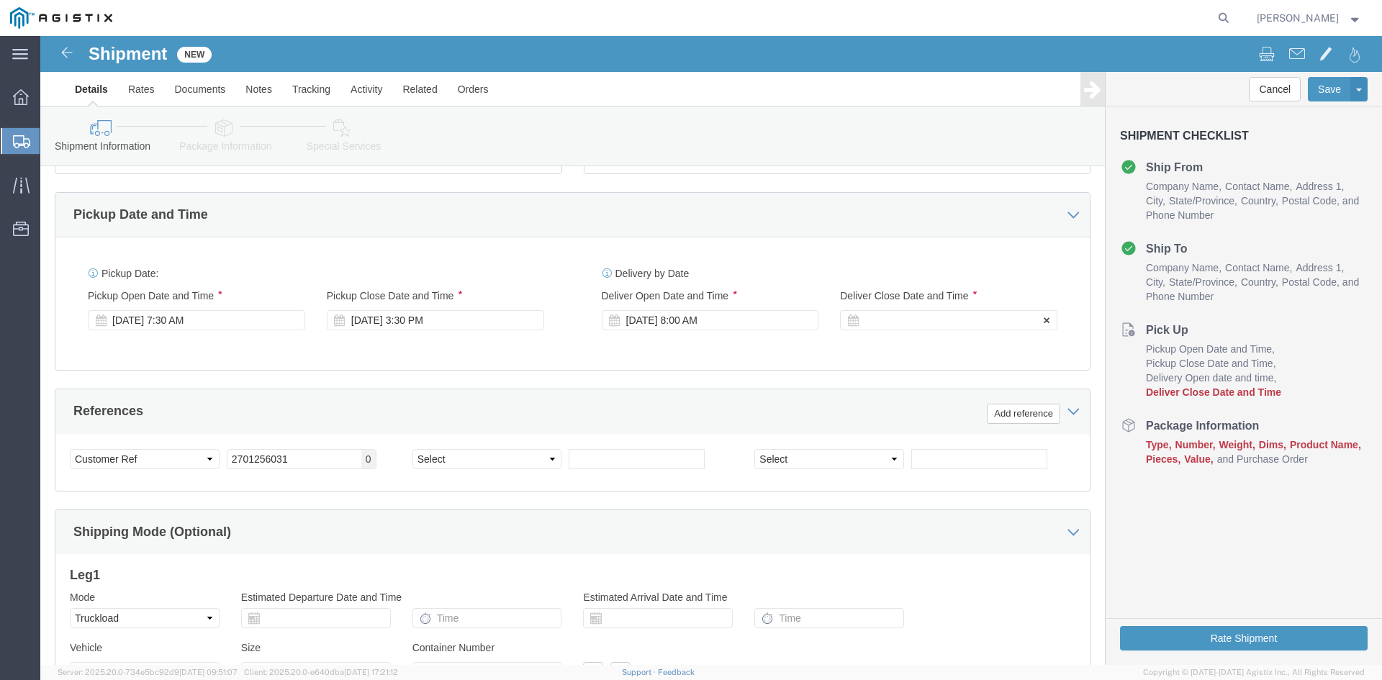
click div
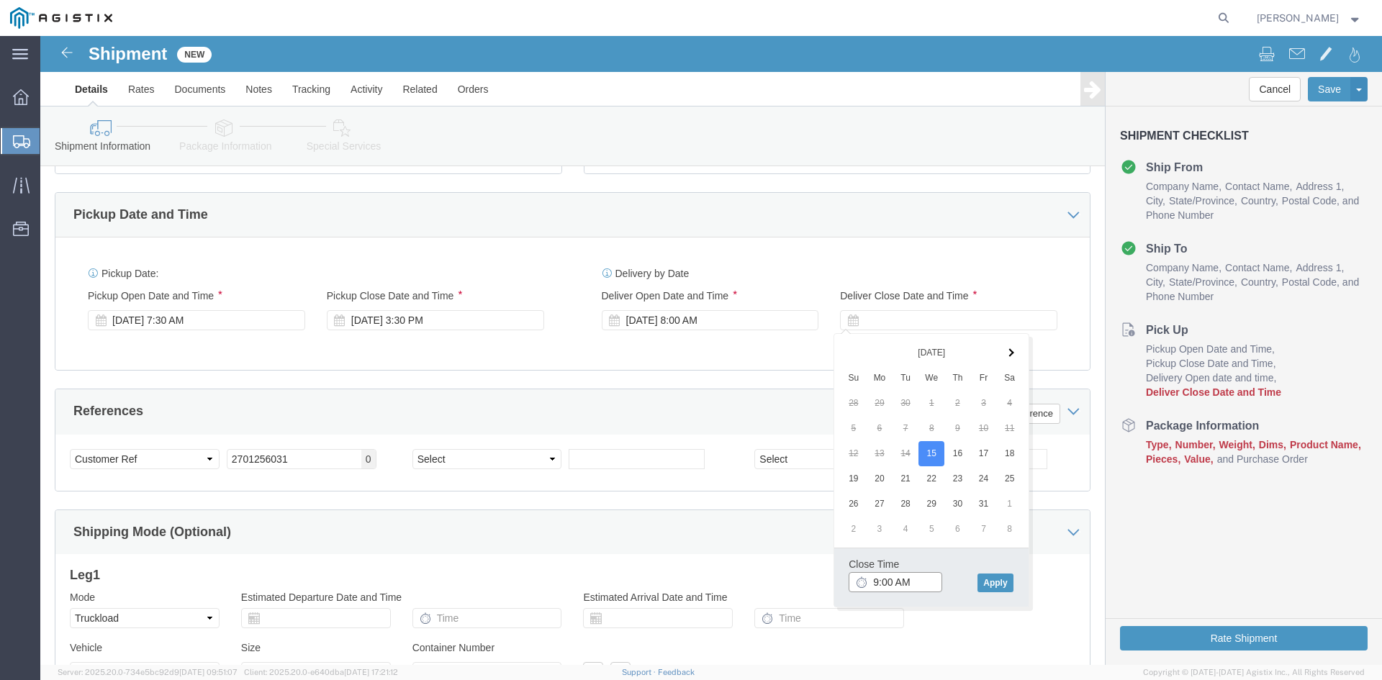
click input "9:00 AM"
type input "4:00 PM"
click button "Apply"
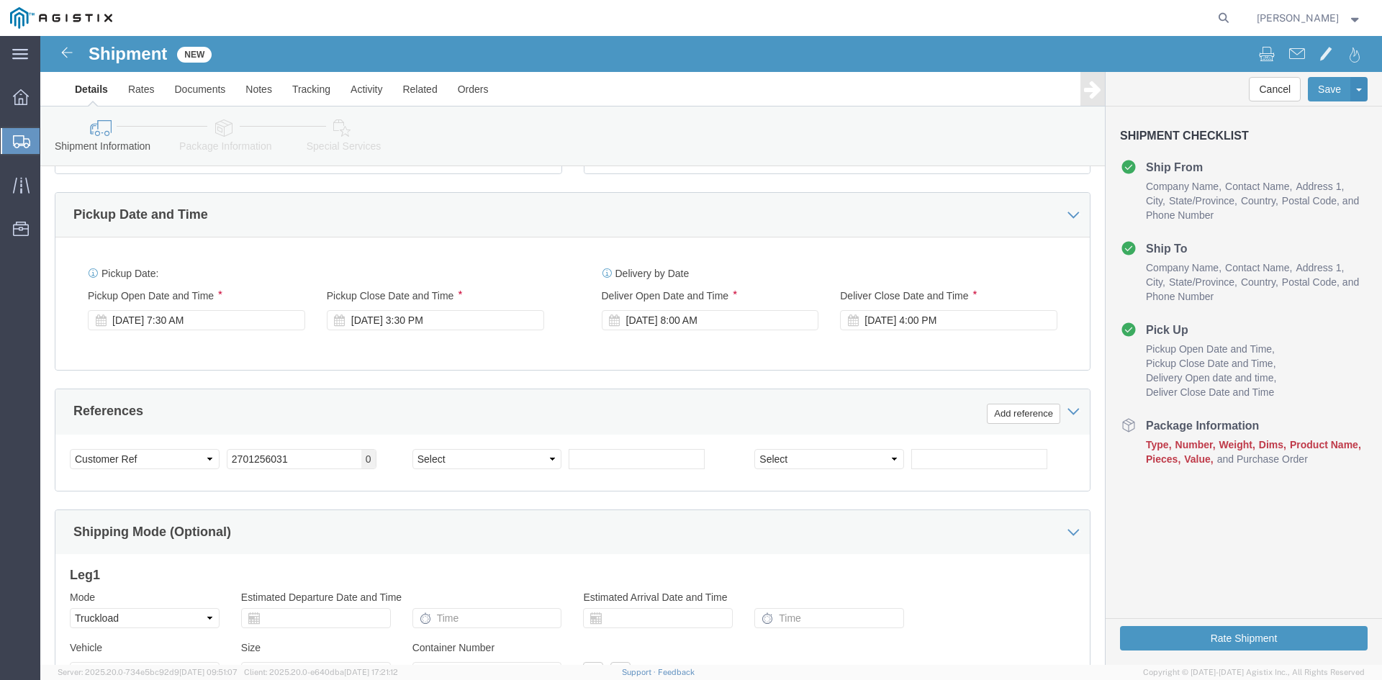
click div "Delivery by Date Delivery Start Date Delivery Start Time Deliver Open Date and …"
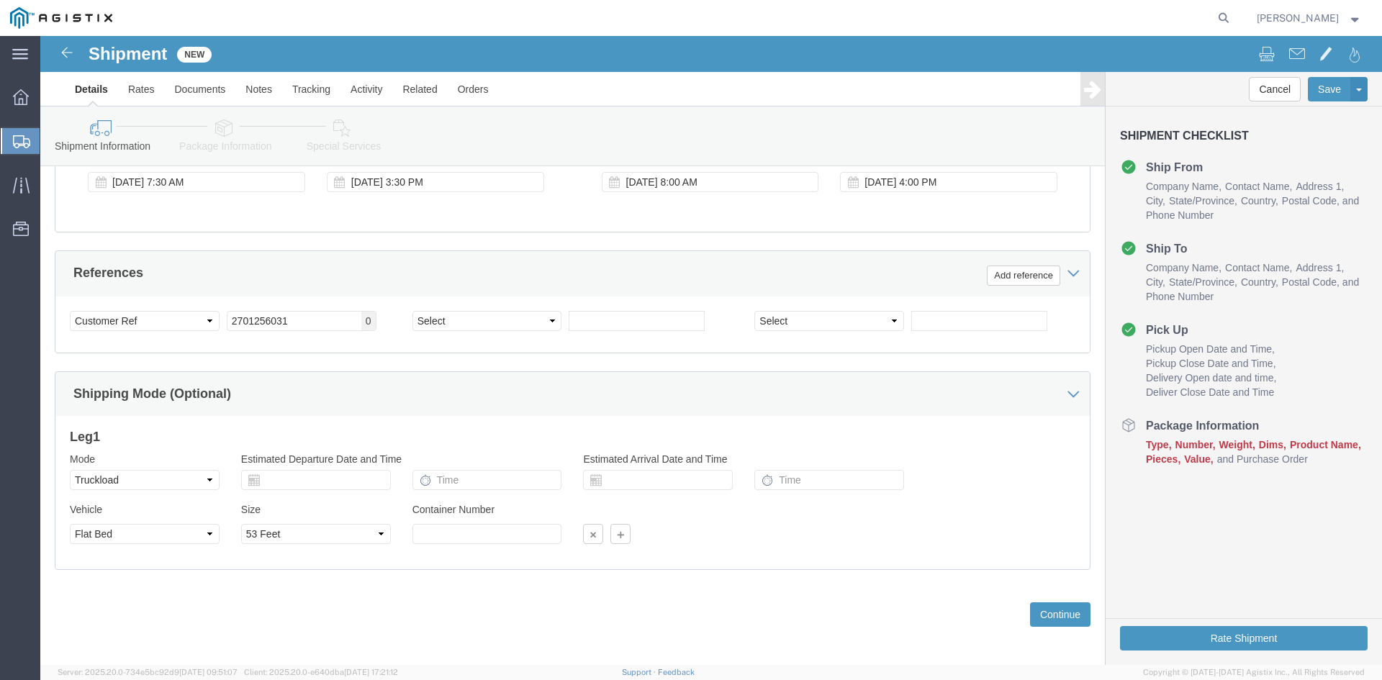
scroll to position [725, 0]
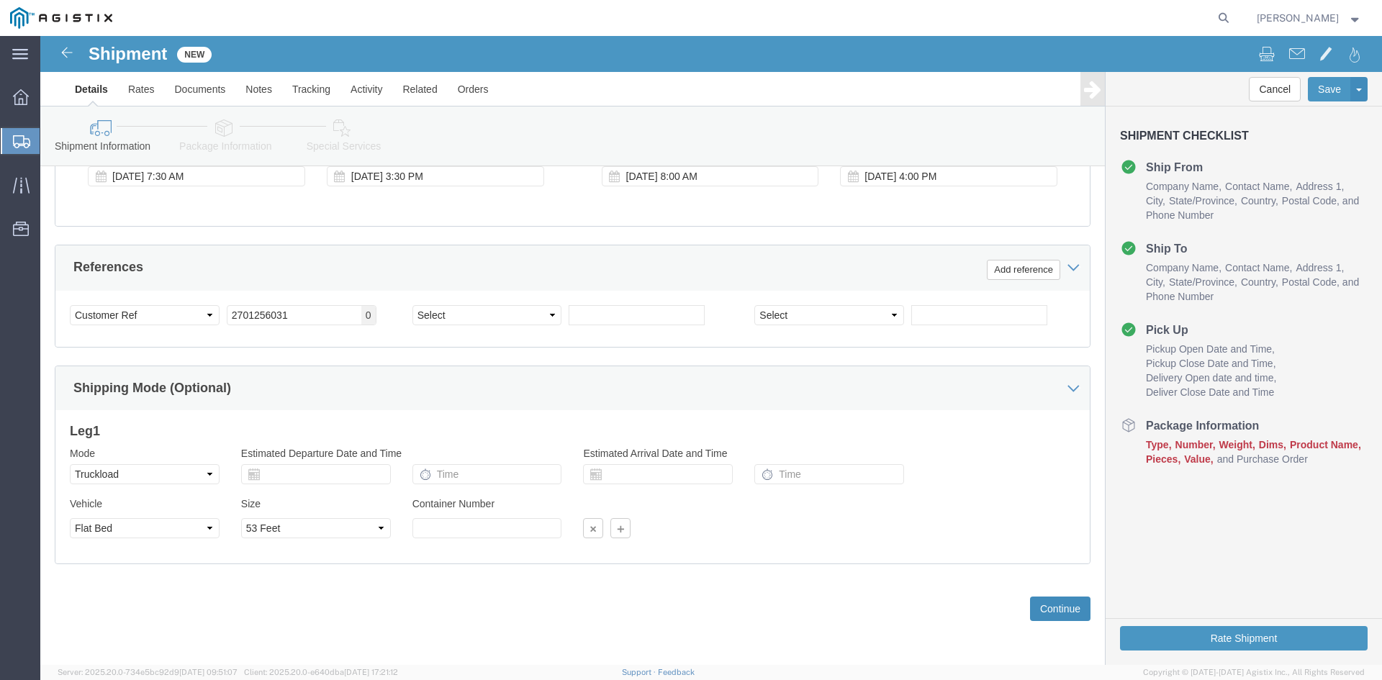
click button "Continue"
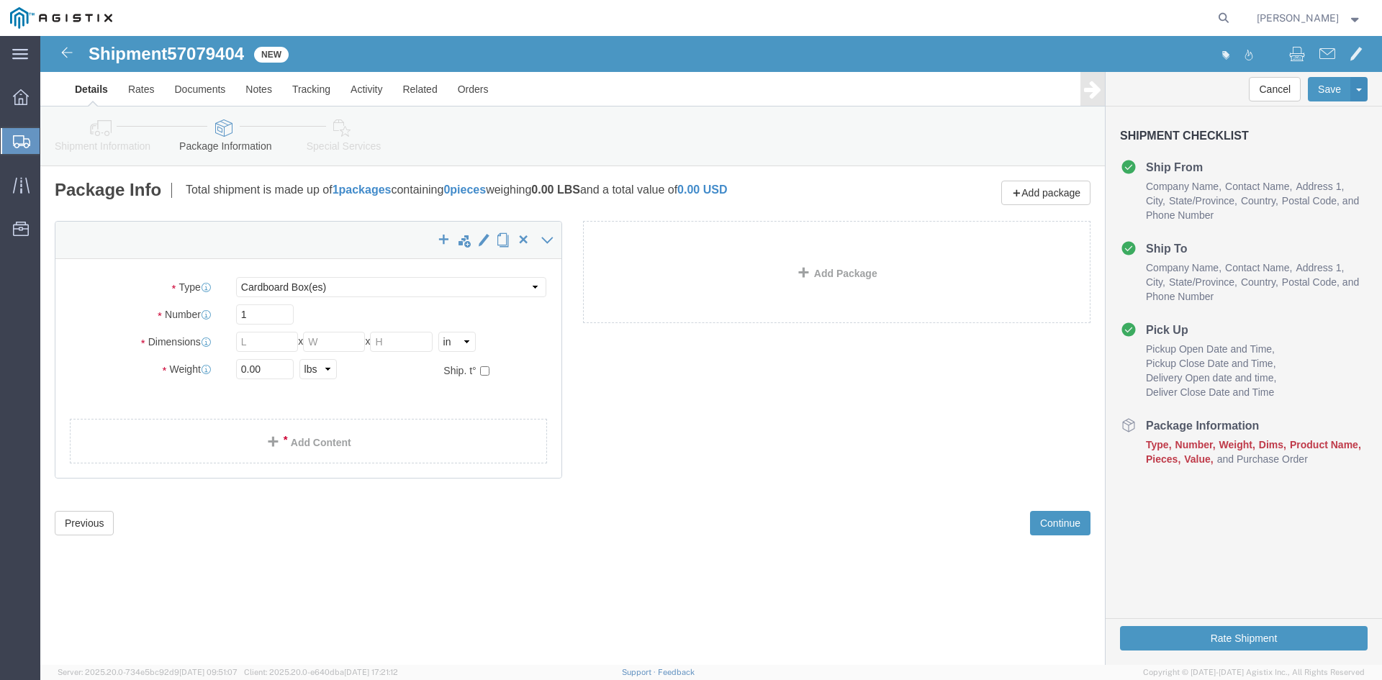
click div "Package Type Select Bulk Bundle(s) Cardboard Box(es) Carton(s) Crate(s) Drum(s)…"
click select "Select Bulk Bundle(s) Cardboard Box(es) Carton(s) Crate(s) Drum(s) (Fiberboard)…"
select select "PSST"
click select "Select Bulk Bundle(s) Cardboard Box(es) Carton(s) Crate(s) Drum(s) (Fiberboard)…"
click input "1"
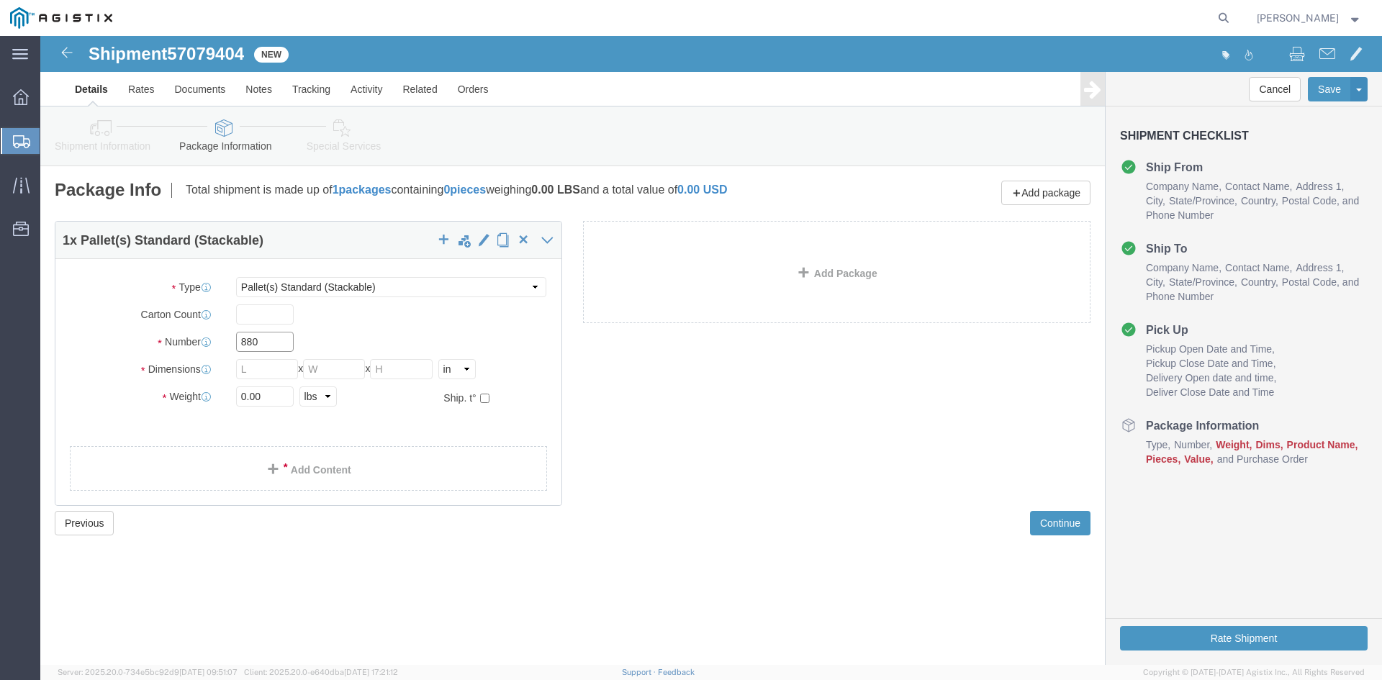
type input "880"
click input "text"
type input "48"
type input "40"
type input "44"
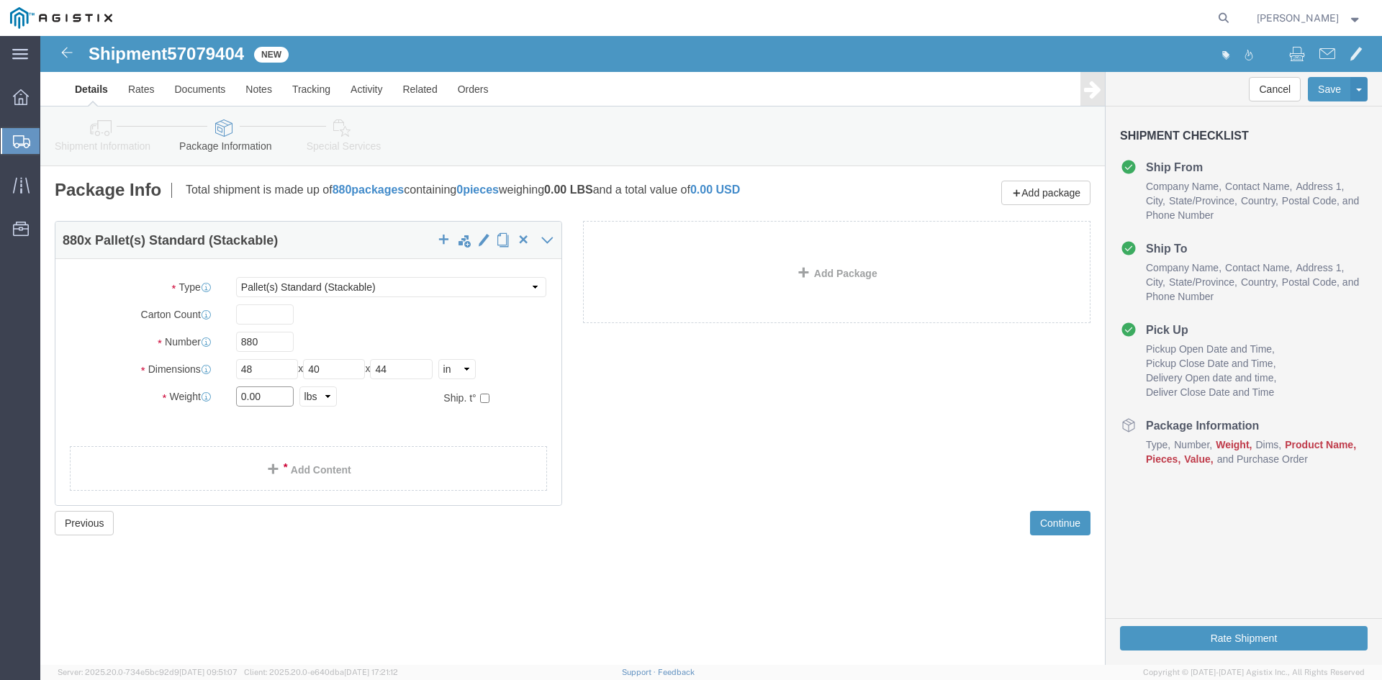
click input "0.00"
type input "0"
type input "46200"
click link "Add Content"
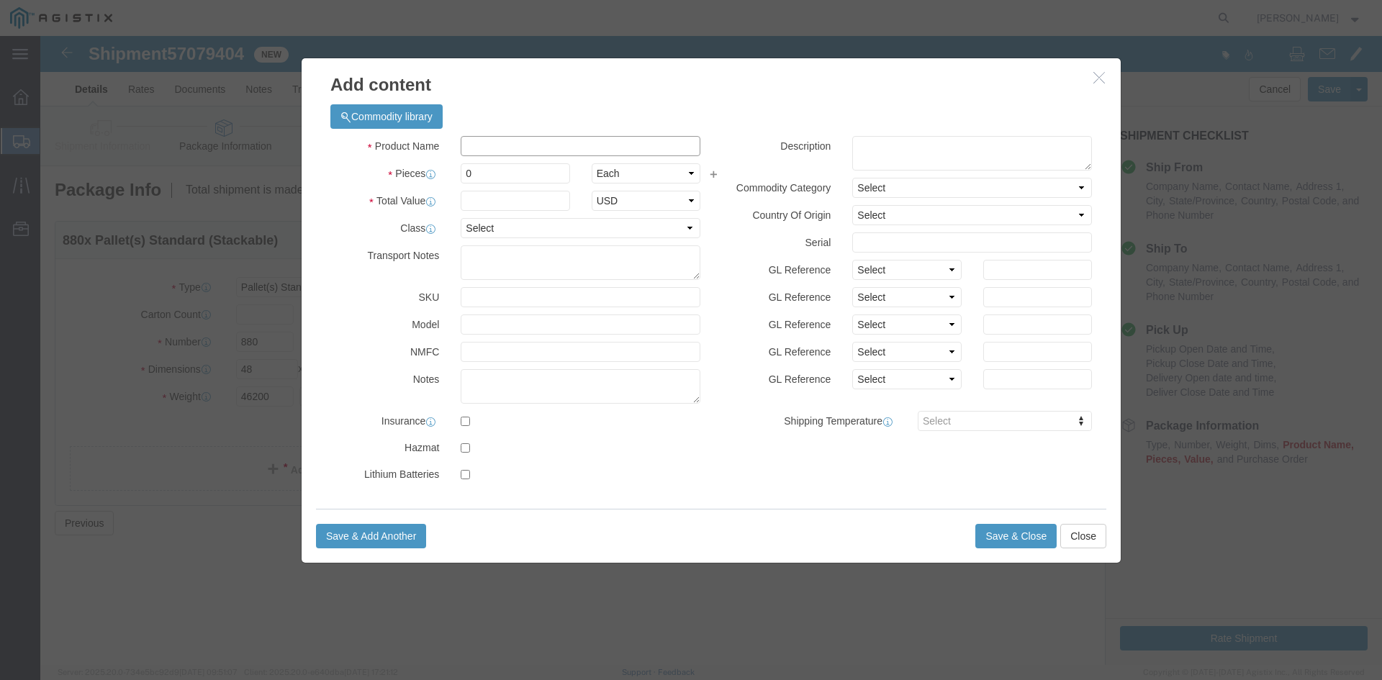
click input "text"
type input "m"
type input "MF003"
click td "Model:"
select select
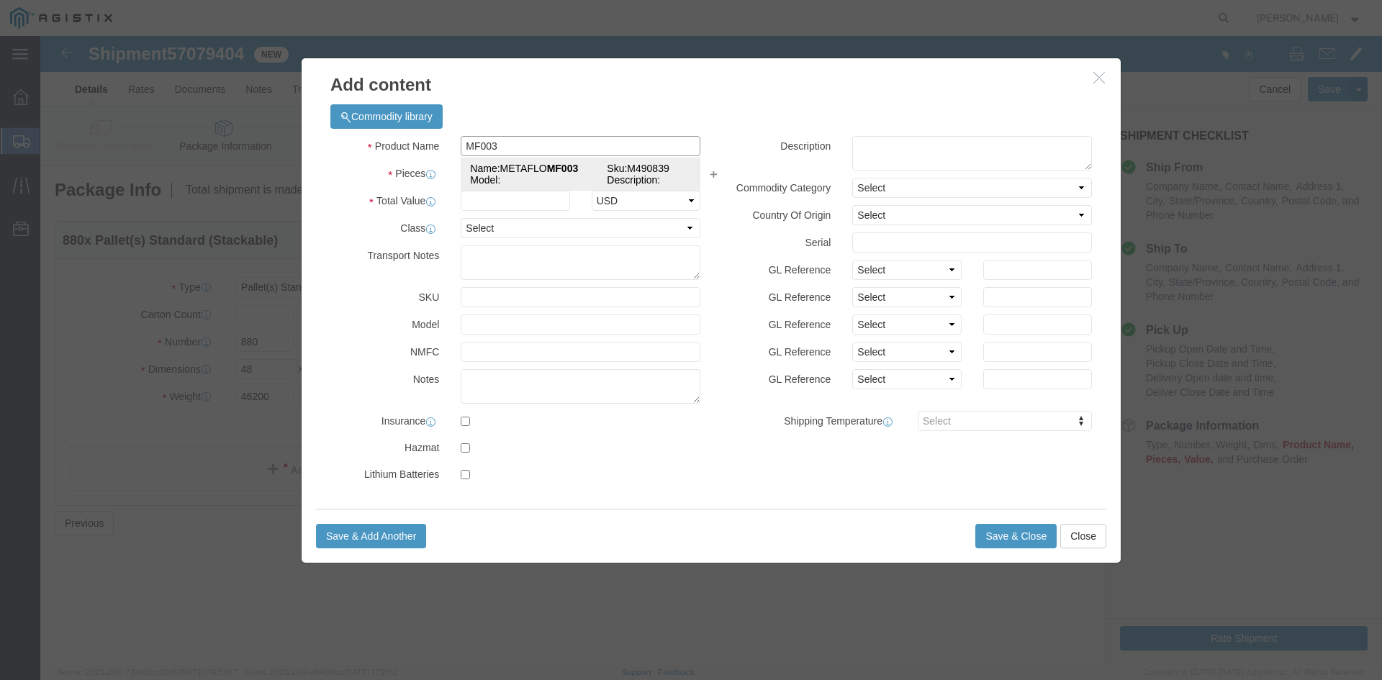
select select "USD"
type input "METAFLO MF003"
type input "M490839"
type input "METAFLO MF003"
click input "text"
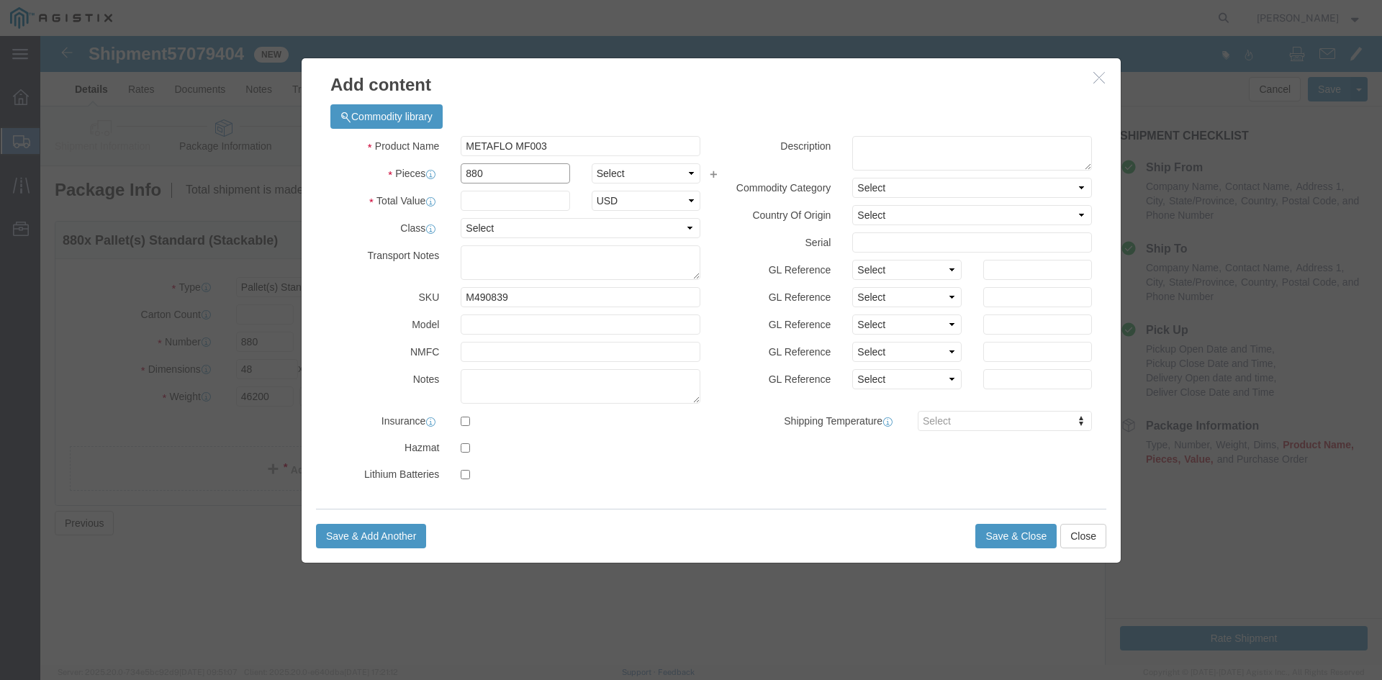
type input "880"
click select "Select Bag Barrels 100Board Feet Bottle Box Blister Pack Carats Can Capsule Car…"
select select "BAG"
click select "Select Bag Barrels 100Board Feet Bottle Box Blister Pack Carats Can Capsule Car…"
click input "text"
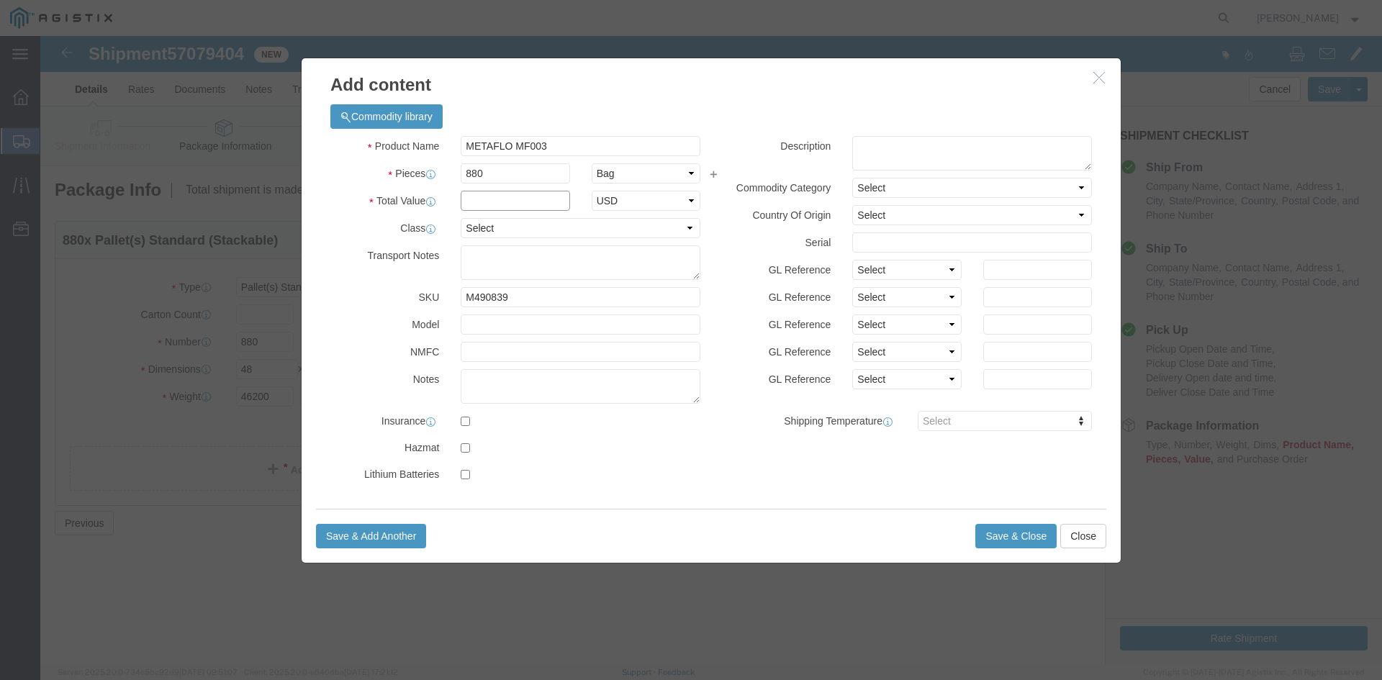
click input "text"
type input "58520"
click button "Save & Close"
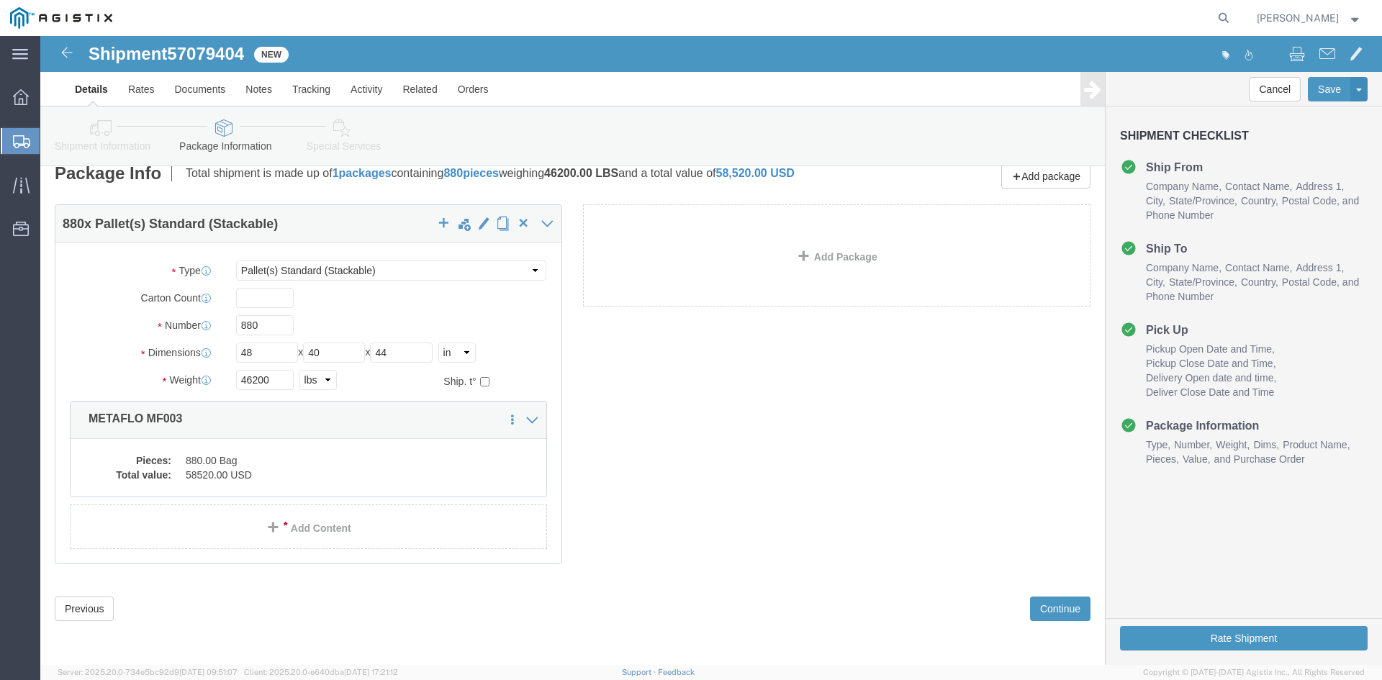
scroll to position [27, 0]
drag, startPoint x: 1003, startPoint y: 568, endPoint x: 966, endPoint y: 569, distance: 37.5
click button "Continue"
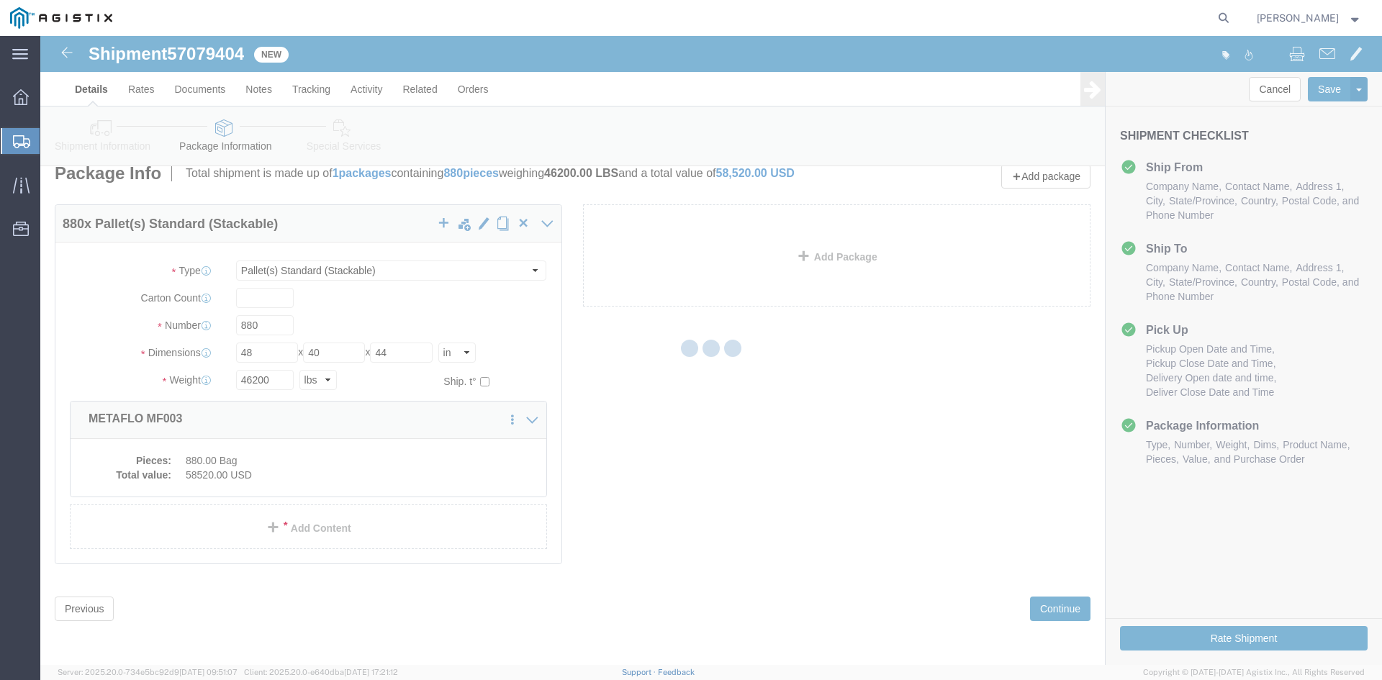
select select
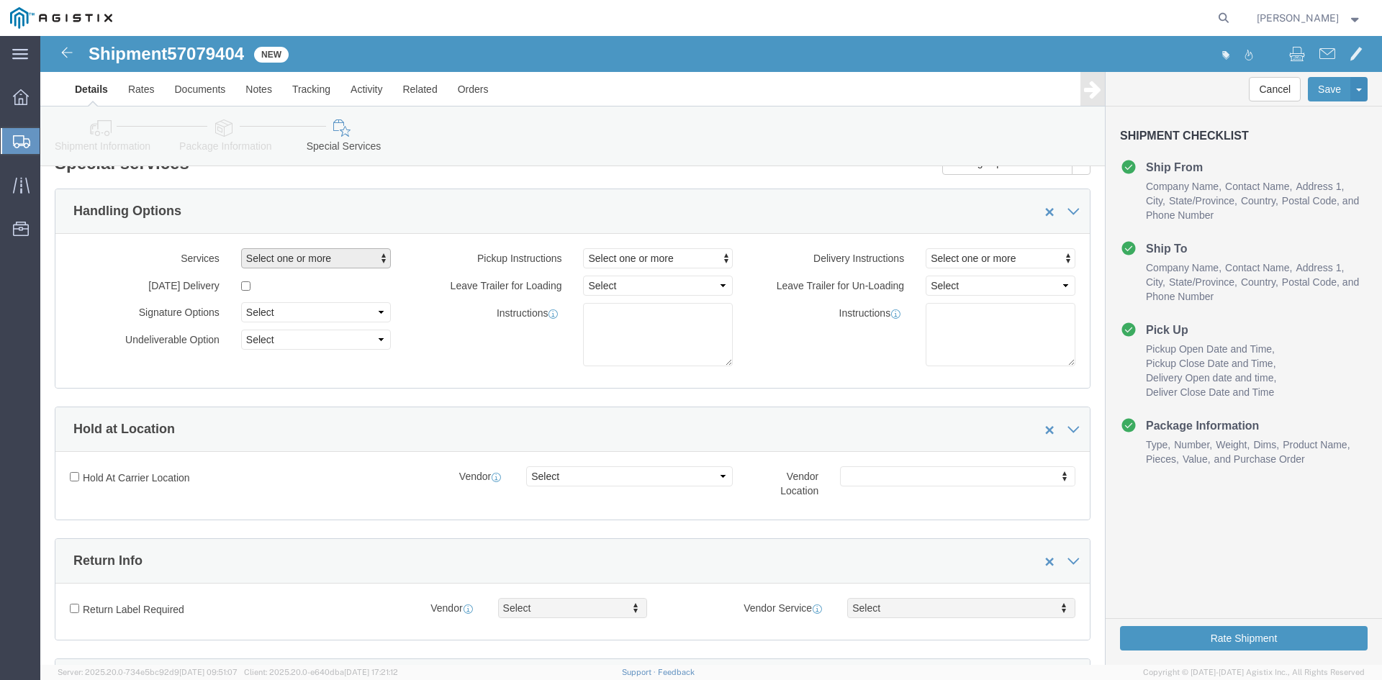
click button "Select one or more"
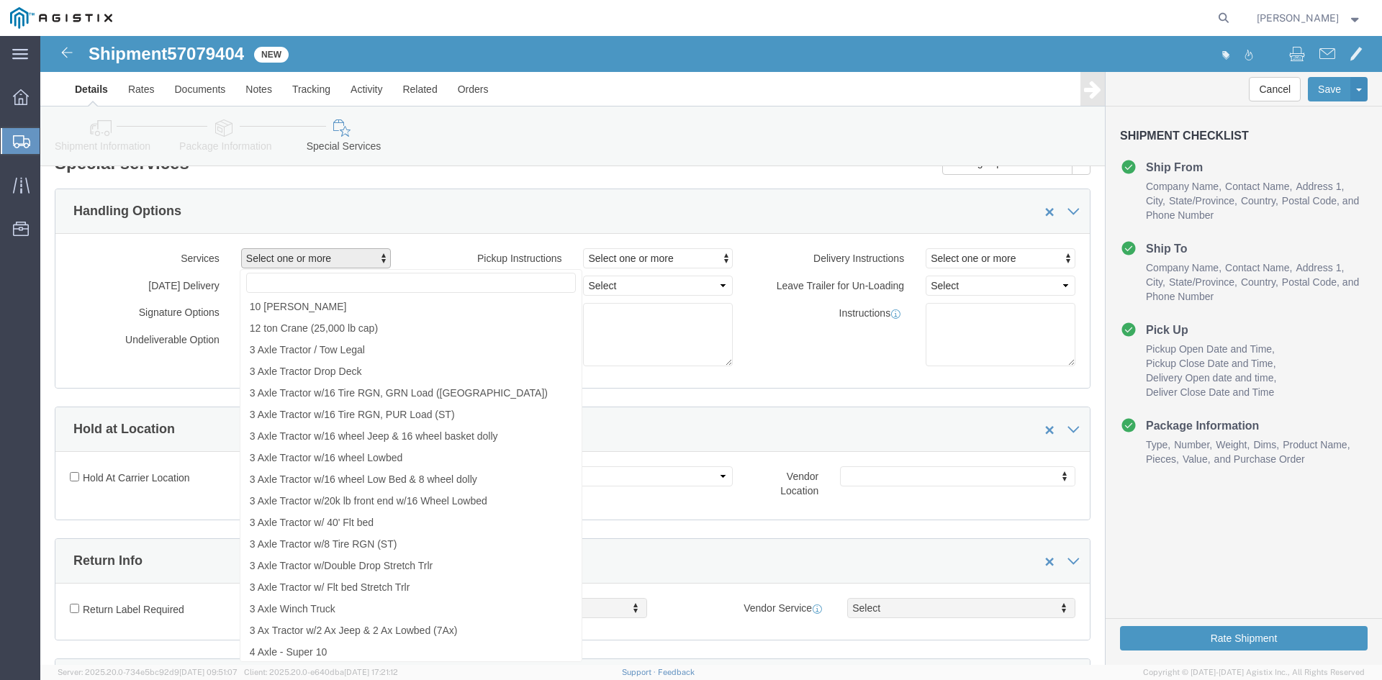
type input "T"
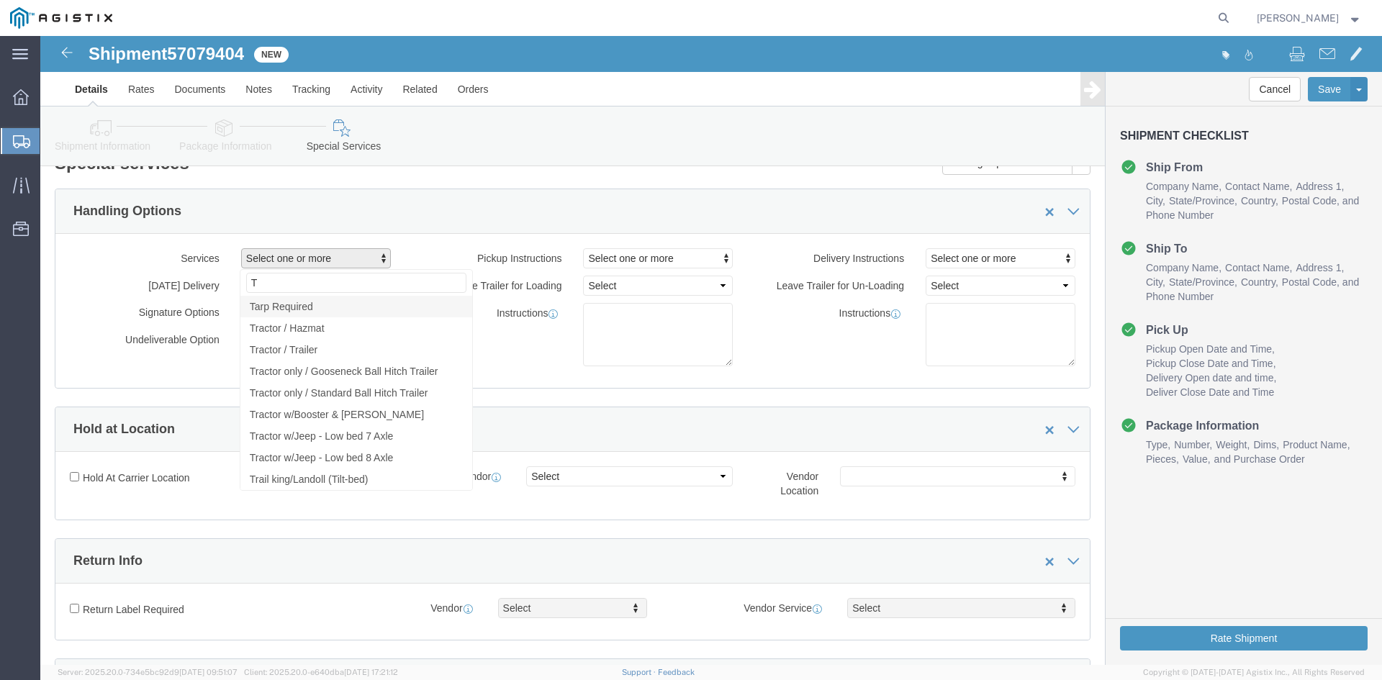
click span "Tarp Required"
select select "VEHICLE_TARP_REQUIRED_FLAG"
click div "Pickup Instructions Select one or more Crane Required Driver Assisted Loading F…"
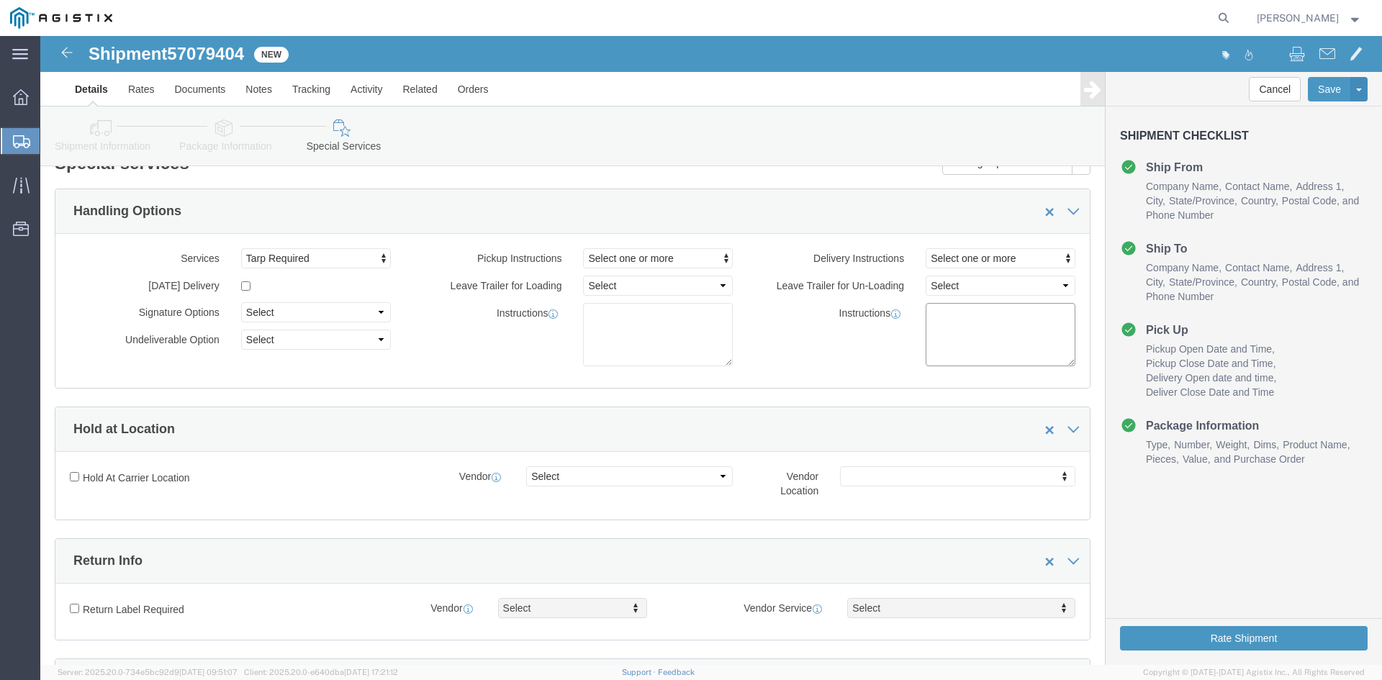
click textarea
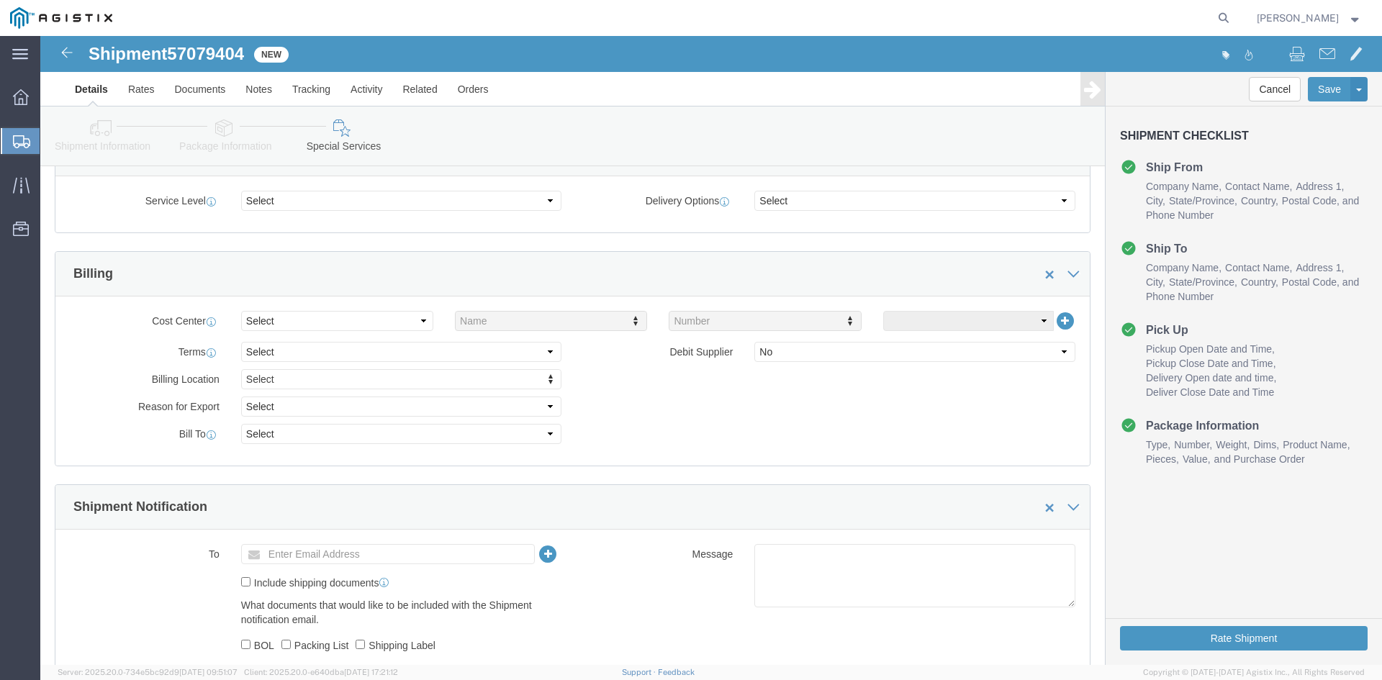
scroll to position [674, 0]
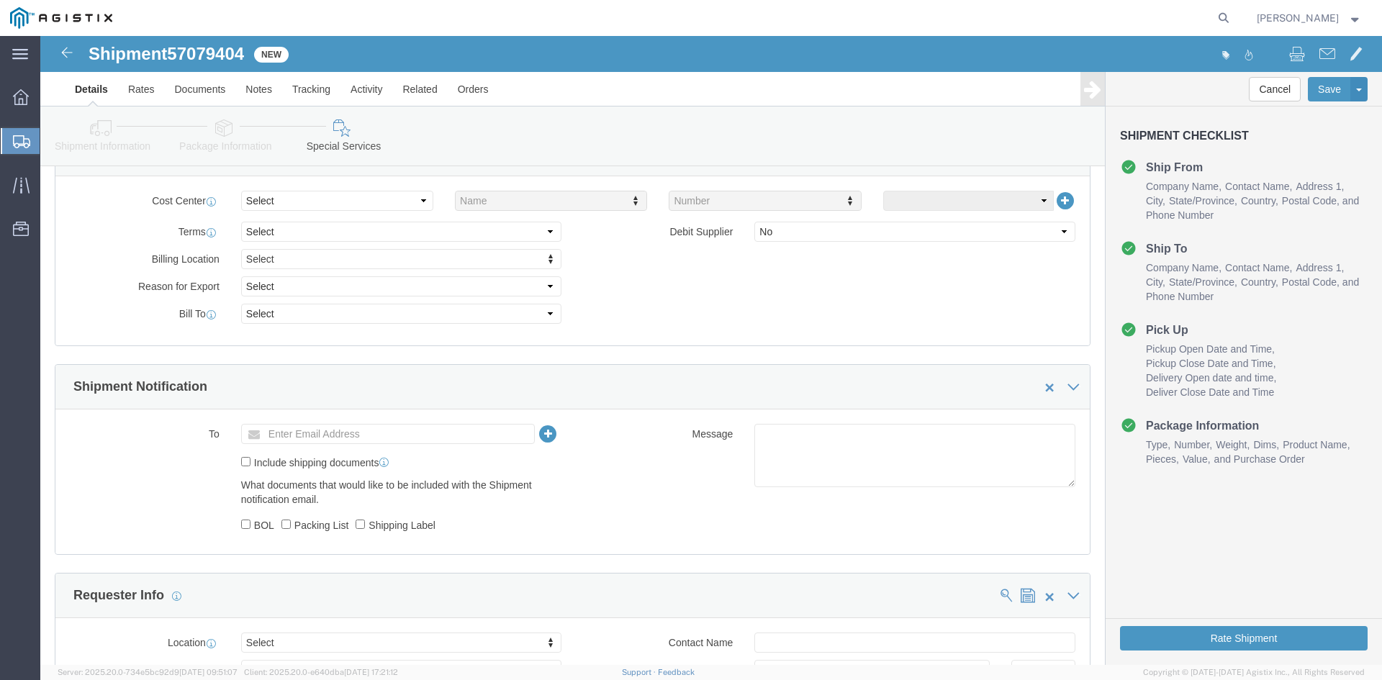
type textarea "Please, contact the consignee before delivery."
click input "text"
type input "[EMAIL_ADDRESS][DOMAIN_NAME]"
click input "text"
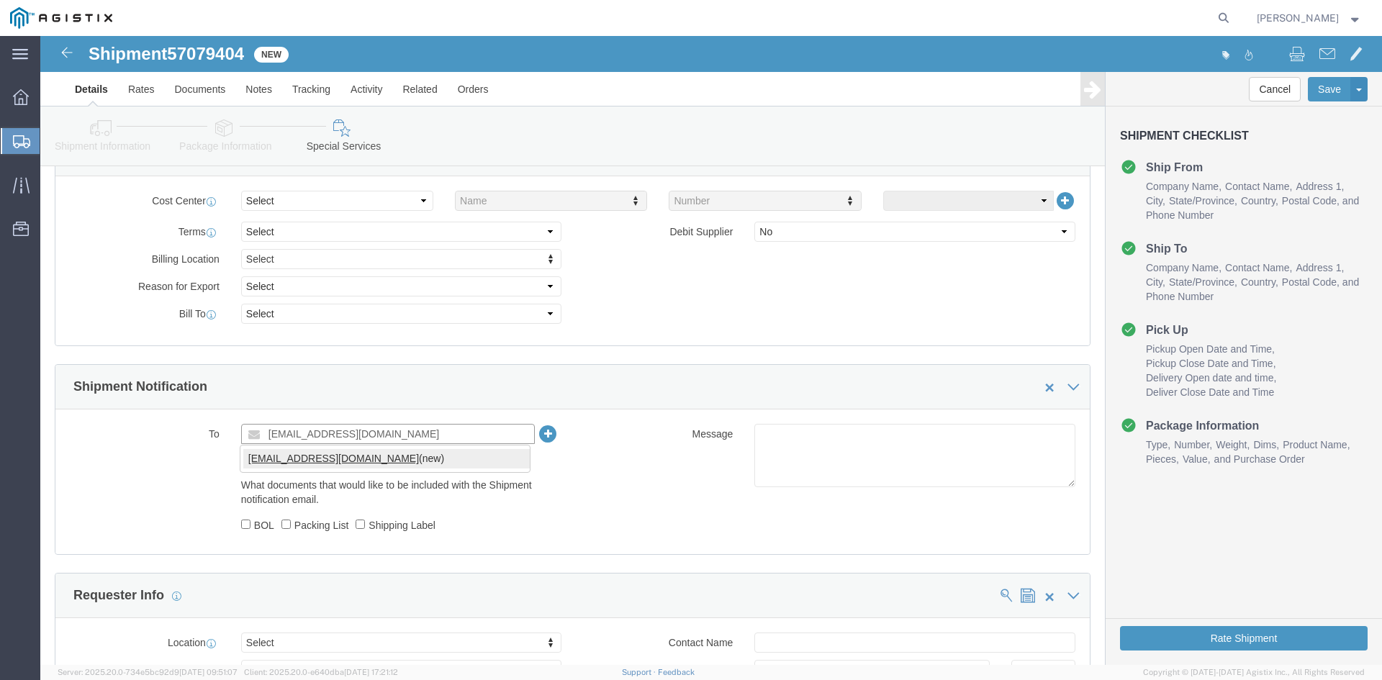
type input "[EMAIL_ADDRESS][DOMAIN_NAME]"
click input "BOL"
checkbox input "true"
click button "Rate Shipment"
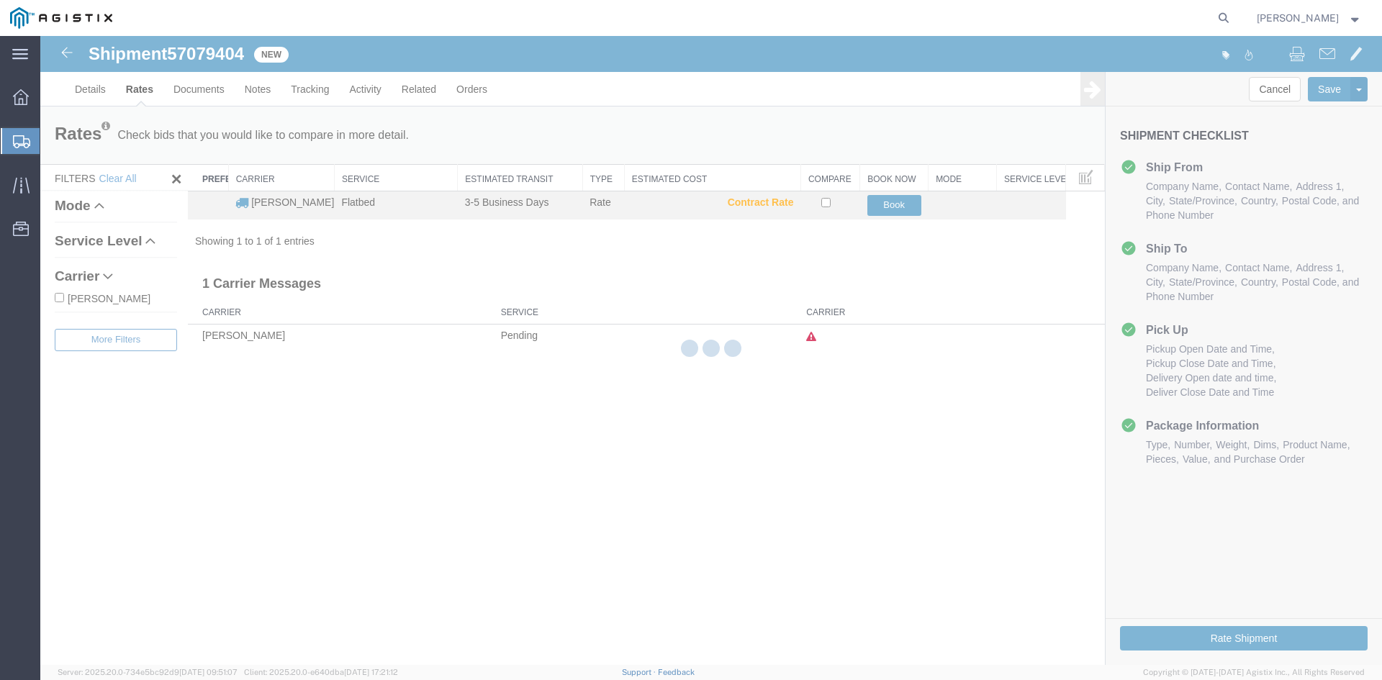
scroll to position [0, 0]
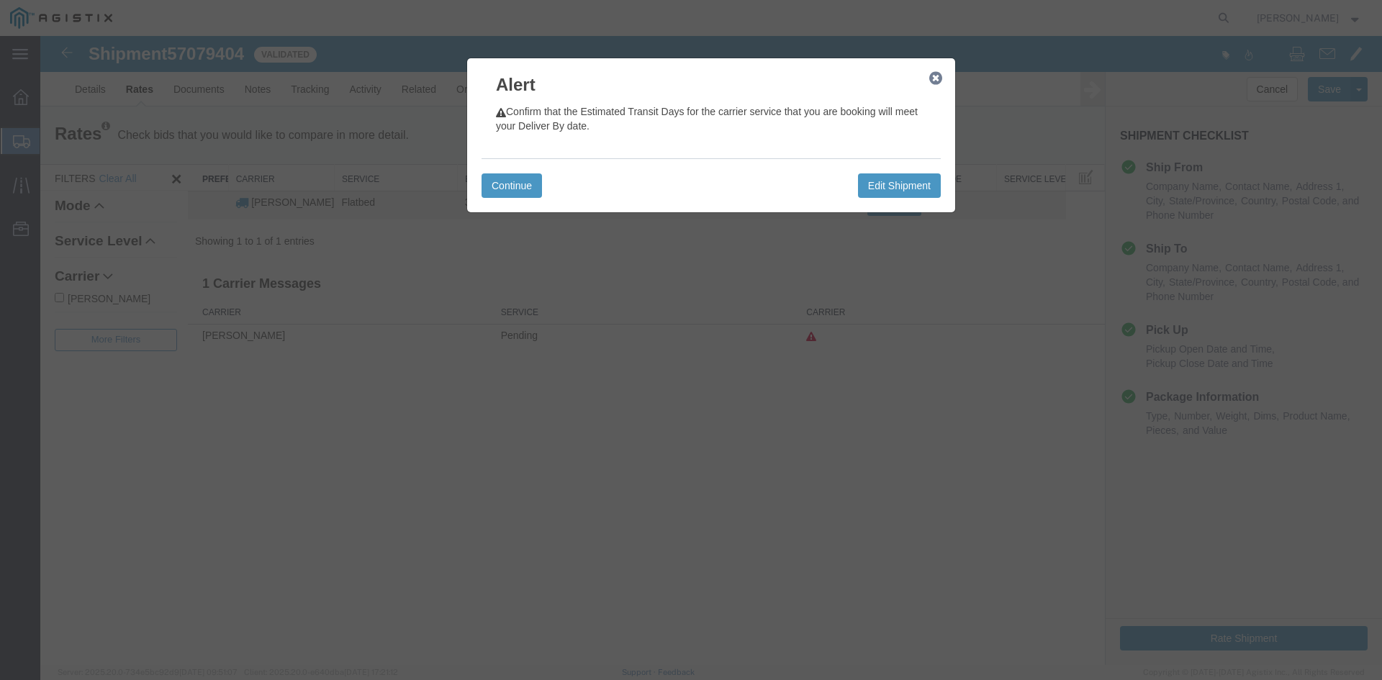
click at [520, 168] on div "Continue Edit Shipment" at bounding box center [710, 185] width 459 height 54
click at [521, 184] on button "Continue" at bounding box center [511, 185] width 60 height 24
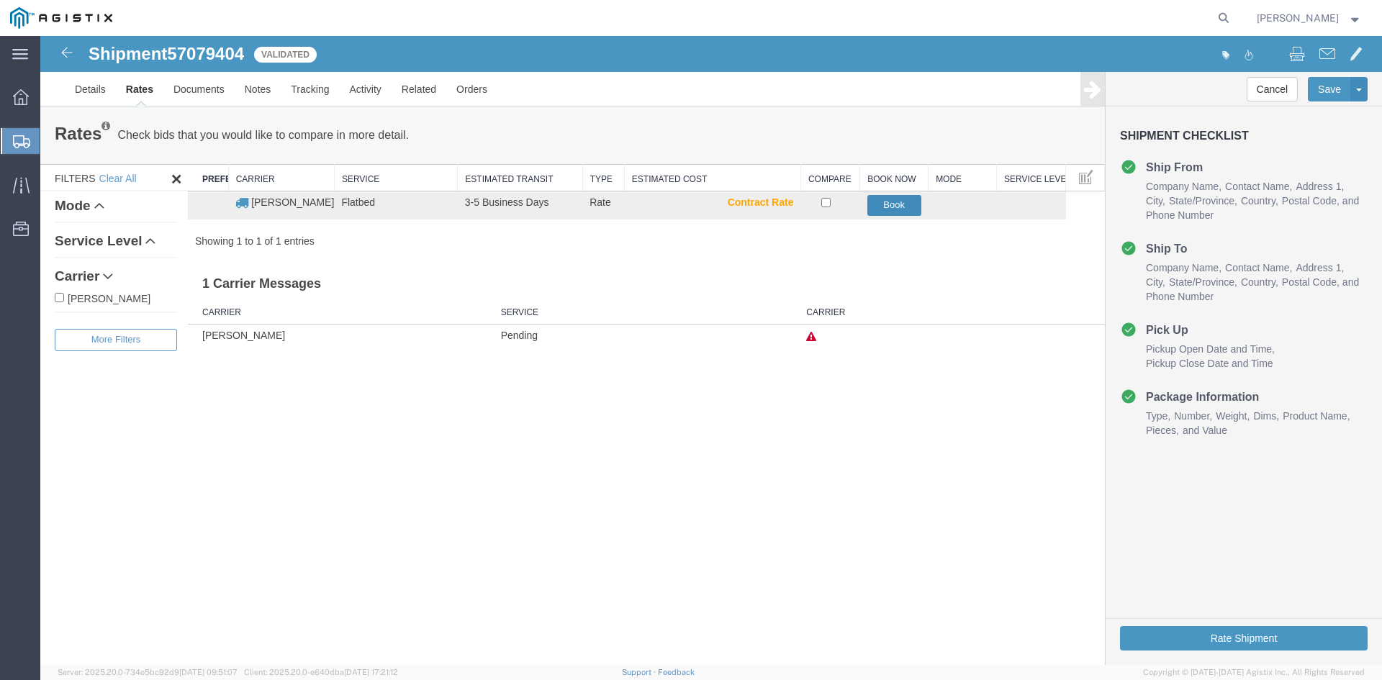
click at [900, 203] on button "Book" at bounding box center [894, 205] width 54 height 21
